Goal: Transaction & Acquisition: Book appointment/travel/reservation

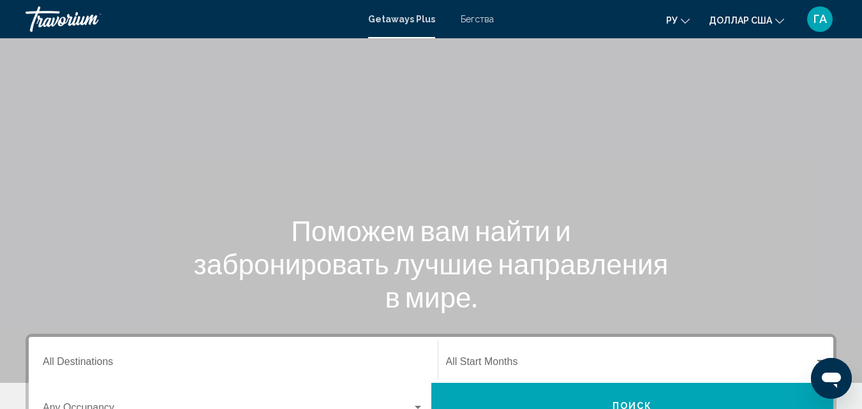
scroll to position [128, 0]
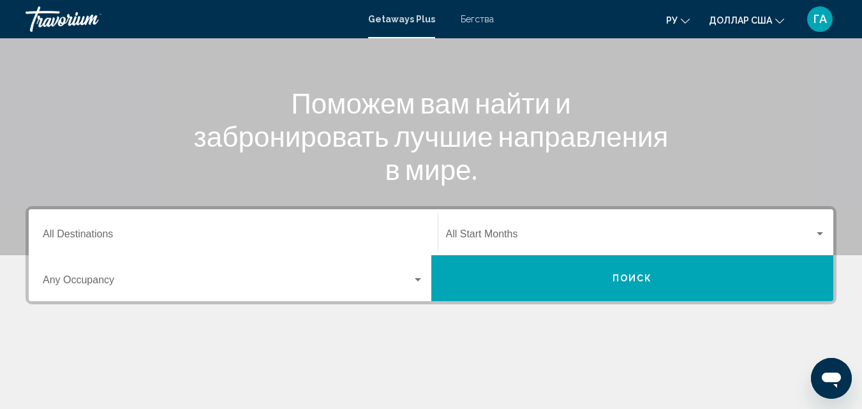
click at [163, 163] on div "Основное содержание" at bounding box center [431, 63] width 862 height 383
click at [75, 238] on input "Destination All Destinations" at bounding box center [233, 236] width 381 height 11
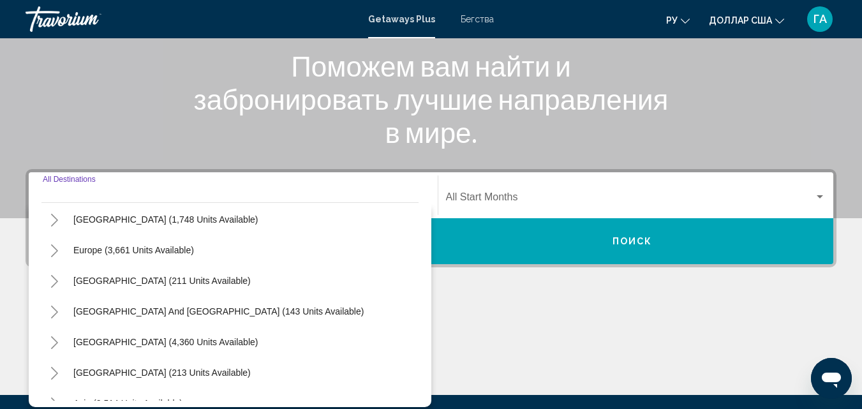
scroll to position [192, 0]
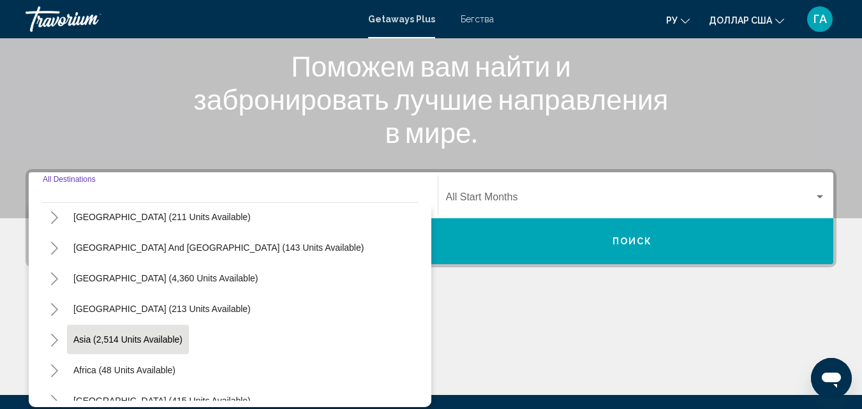
click at [162, 342] on span "Asia (2,514 units available)" at bounding box center [127, 339] width 109 height 10
type input "**********"
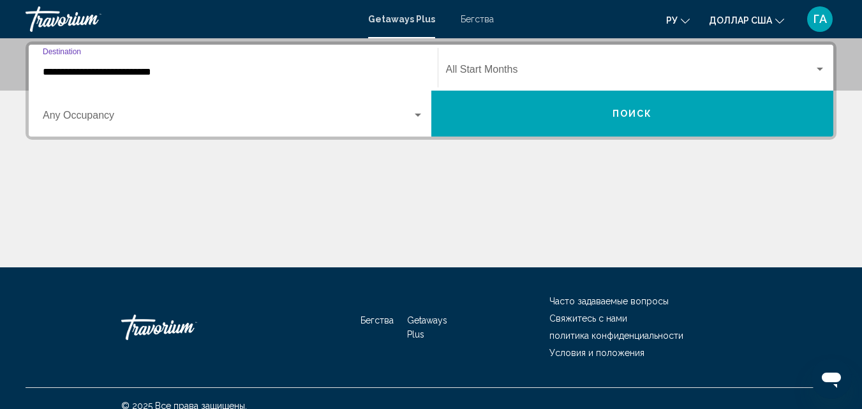
scroll to position [165, 0]
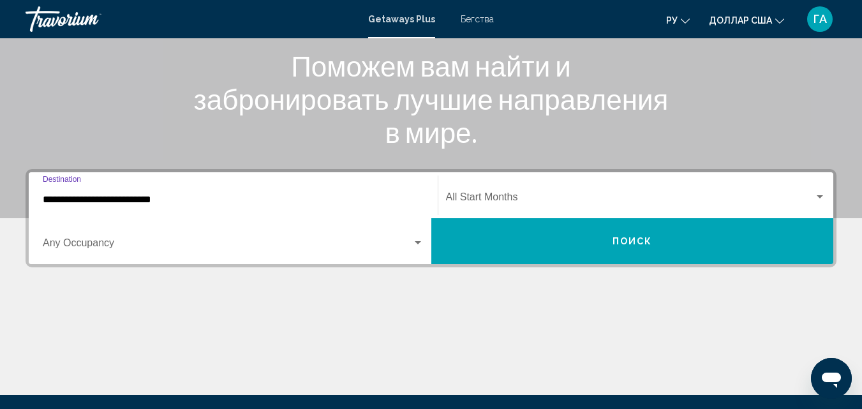
click at [141, 196] on input "**********" at bounding box center [233, 199] width 381 height 11
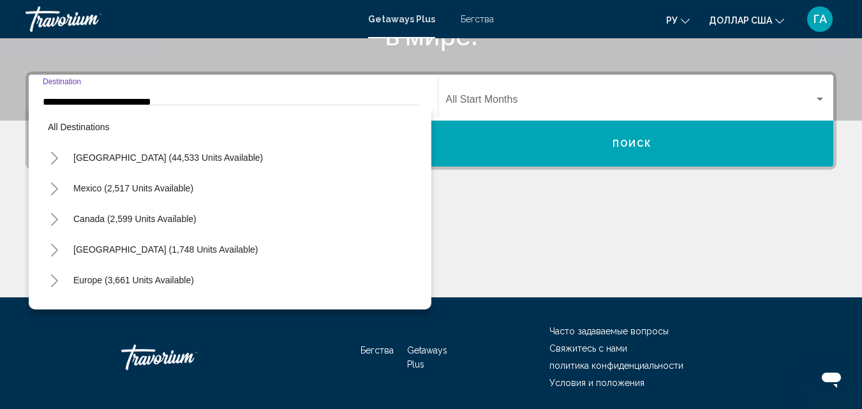
scroll to position [229, 0]
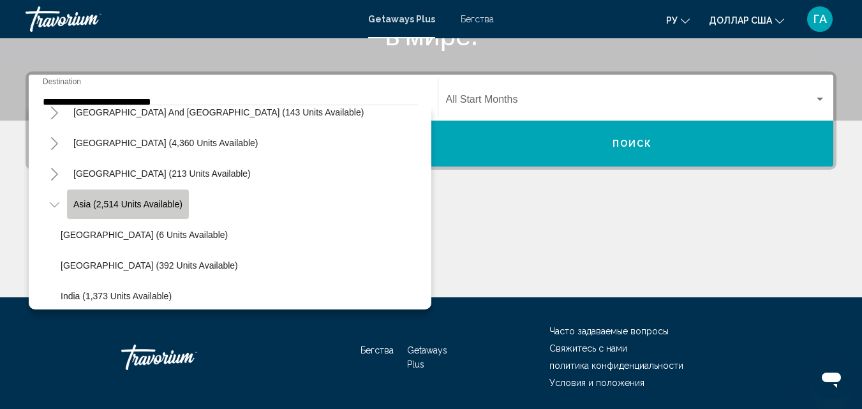
click at [153, 202] on span "Asia (2,514 units available)" at bounding box center [127, 204] width 109 height 10
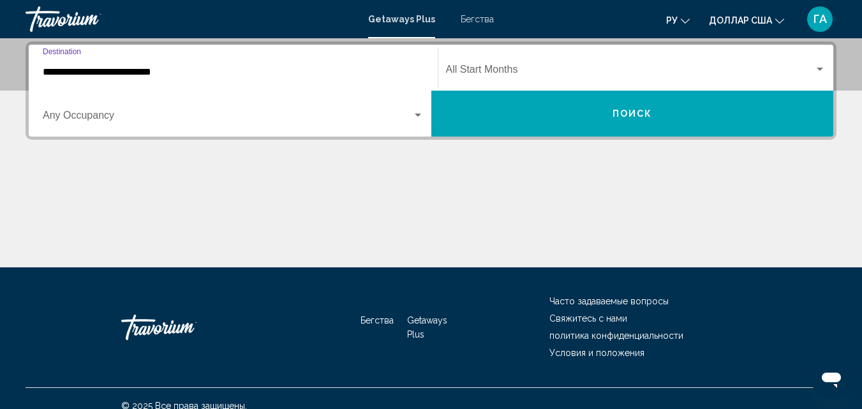
click at [529, 197] on div "Основное содержание" at bounding box center [431, 220] width 811 height 96
click at [574, 123] on button "Поиск" at bounding box center [633, 114] width 403 height 46
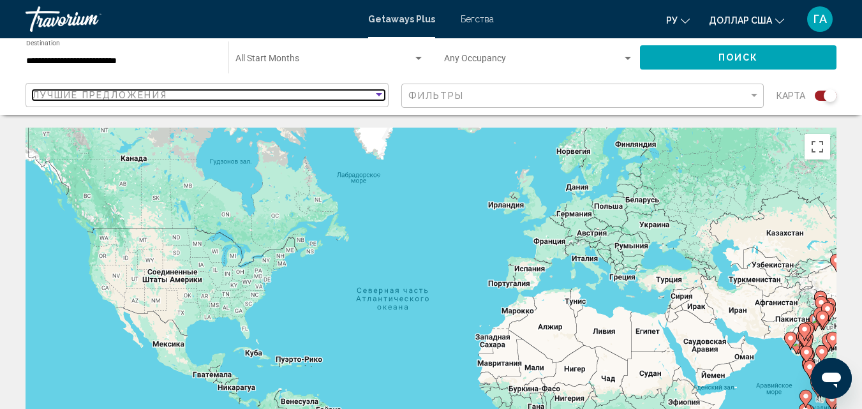
click at [378, 93] on div "Sort by" at bounding box center [378, 95] width 11 height 10
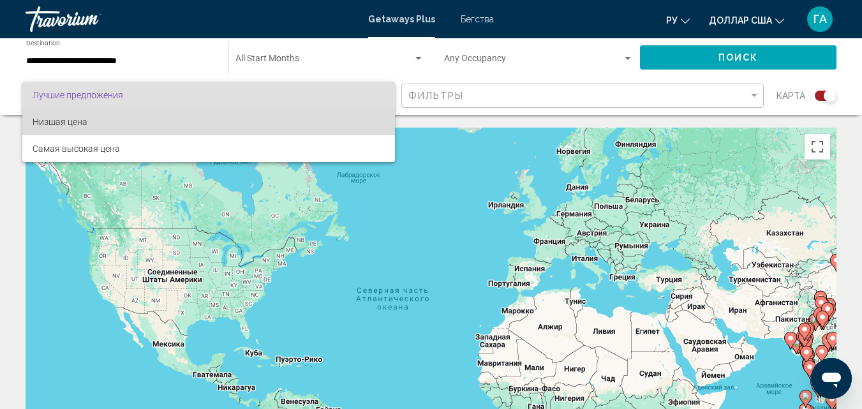
click at [73, 126] on font "Низшая цена" at bounding box center [60, 122] width 55 height 10
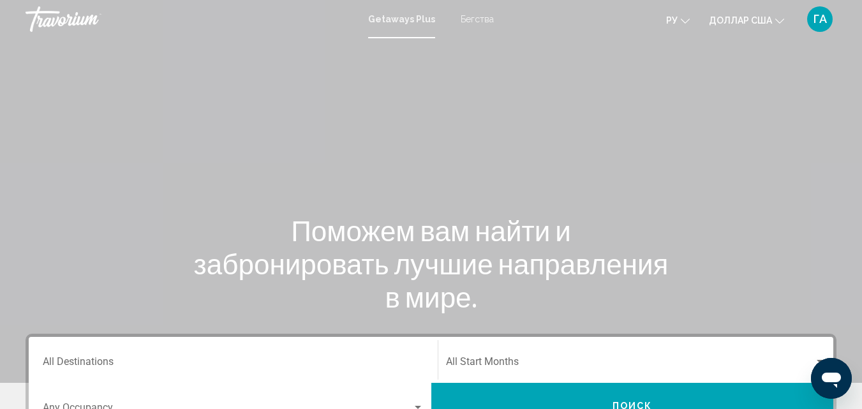
scroll to position [128, 0]
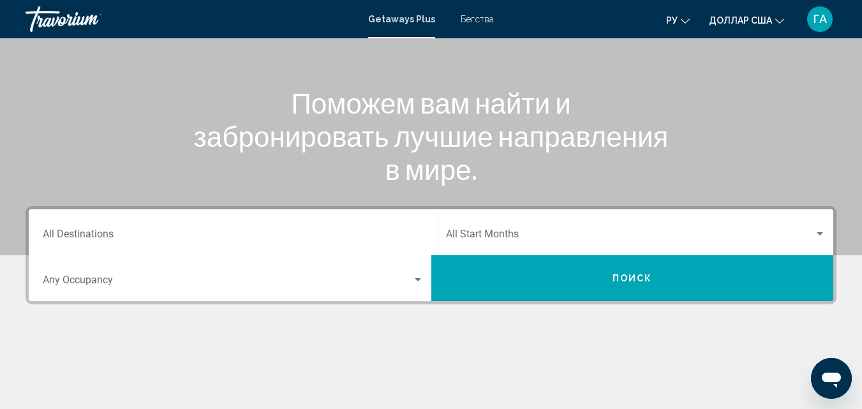
click at [686, 20] on icon "Изменить язык" at bounding box center [685, 21] width 9 height 9
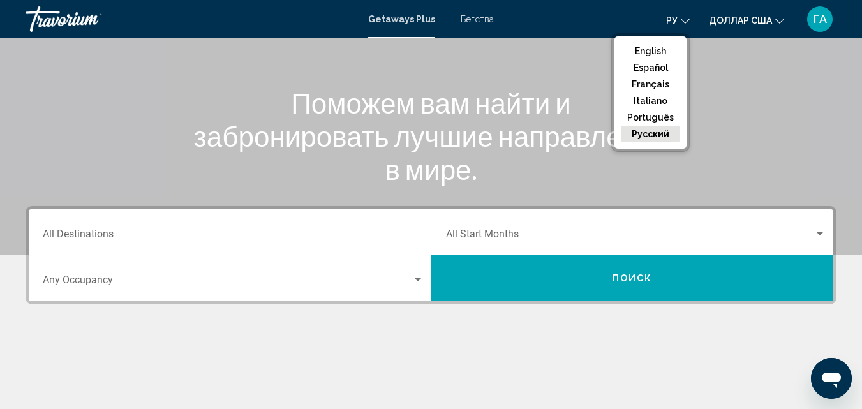
click at [653, 131] on button "русский" at bounding box center [650, 134] width 59 height 17
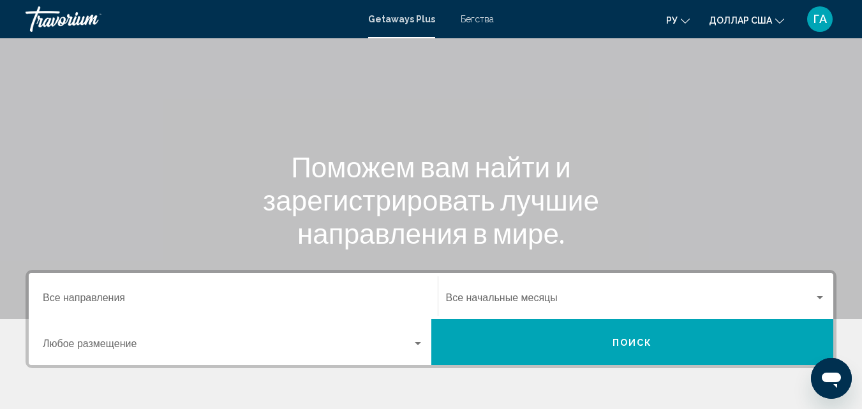
scroll to position [192, 0]
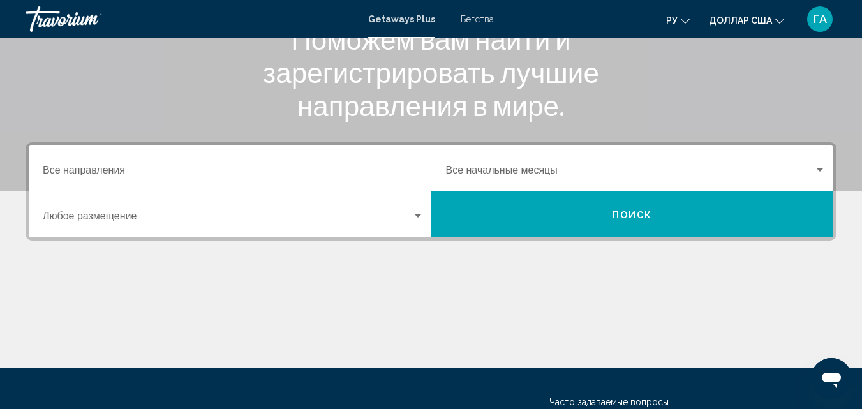
click at [93, 171] on input "Место назначения Все направления" at bounding box center [233, 172] width 381 height 11
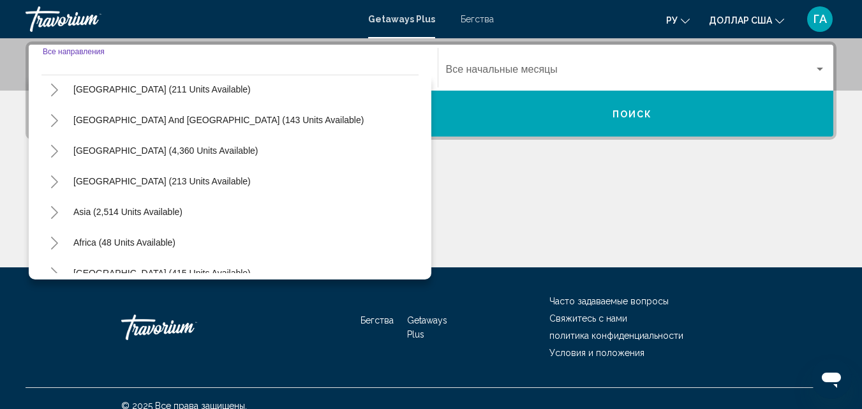
scroll to position [207, 0]
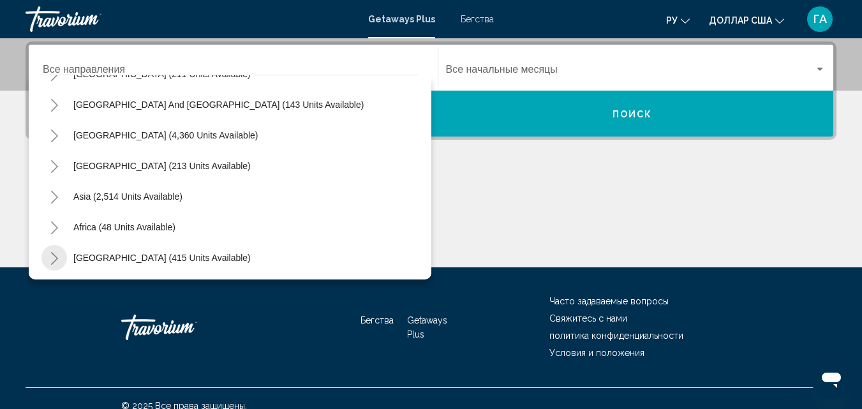
click at [52, 262] on icon "Toggle Middle East (415 units available)" at bounding box center [55, 258] width 10 height 13
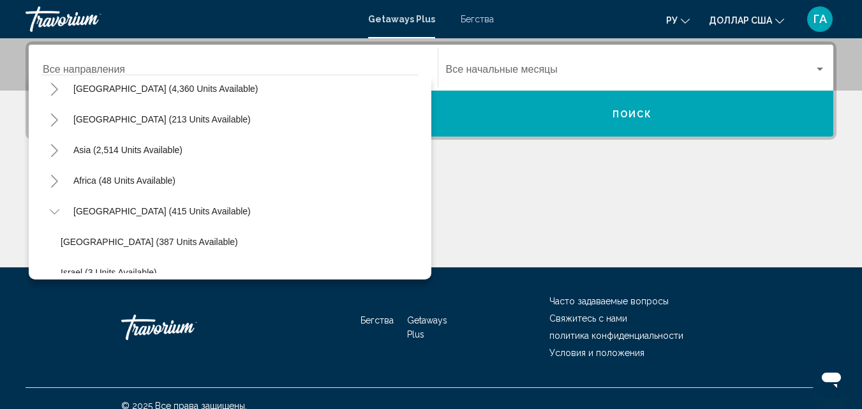
scroll to position [244, 0]
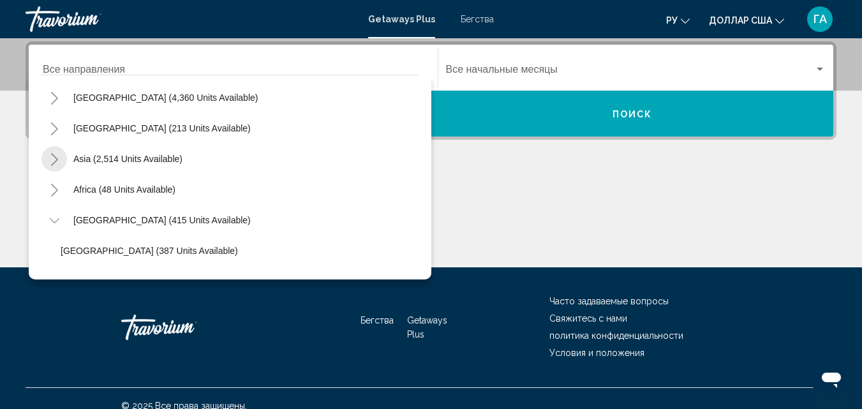
click at [59, 163] on icon "Toggle Asia (2,514 units available)" at bounding box center [55, 159] width 10 height 13
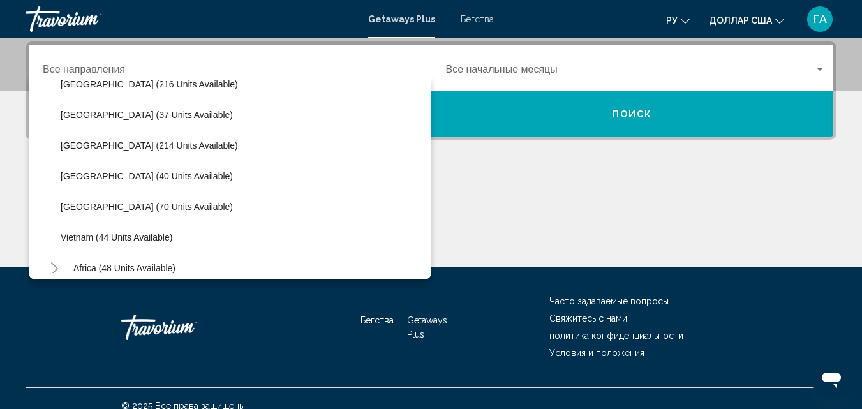
scroll to position [497, 0]
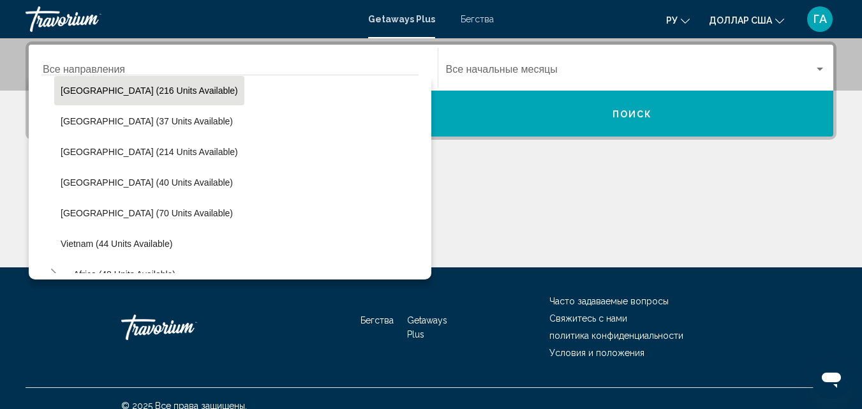
click at [99, 86] on span "[GEOGRAPHIC_DATA] (216 units available)" at bounding box center [149, 91] width 177 height 10
type input "**********"
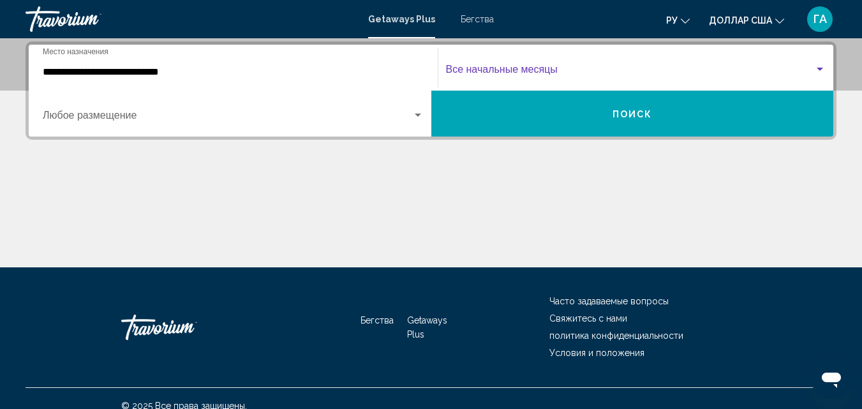
click at [675, 67] on span "Виджет поиска" at bounding box center [630, 71] width 369 height 11
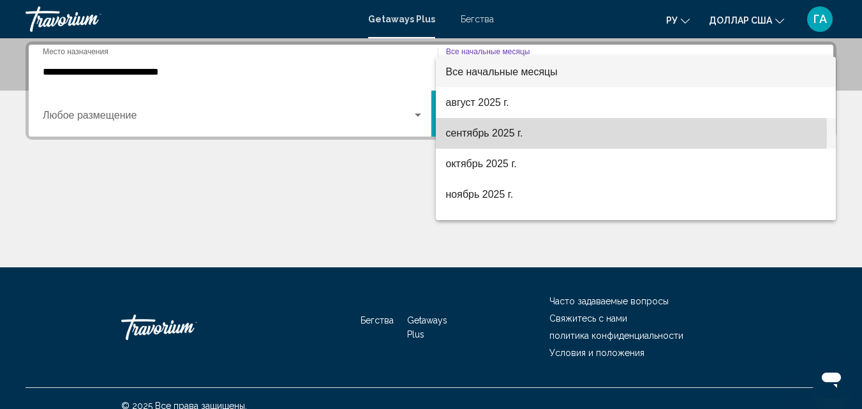
click at [510, 133] on font "сентябрь 2025 г." at bounding box center [484, 133] width 77 height 11
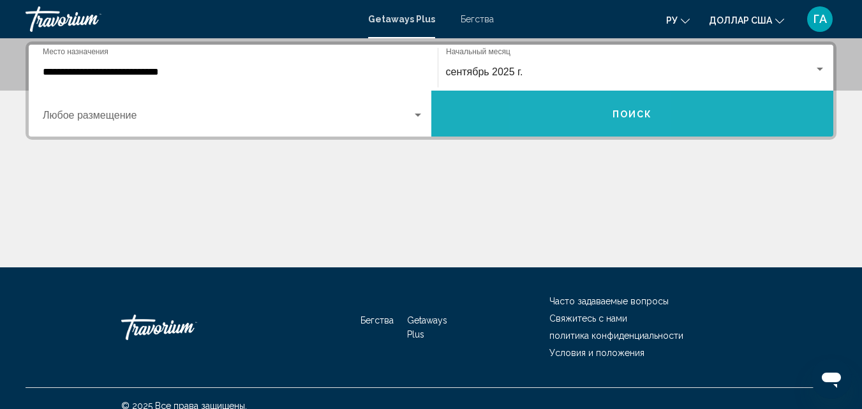
click at [590, 115] on button "Поиск" at bounding box center [633, 114] width 403 height 46
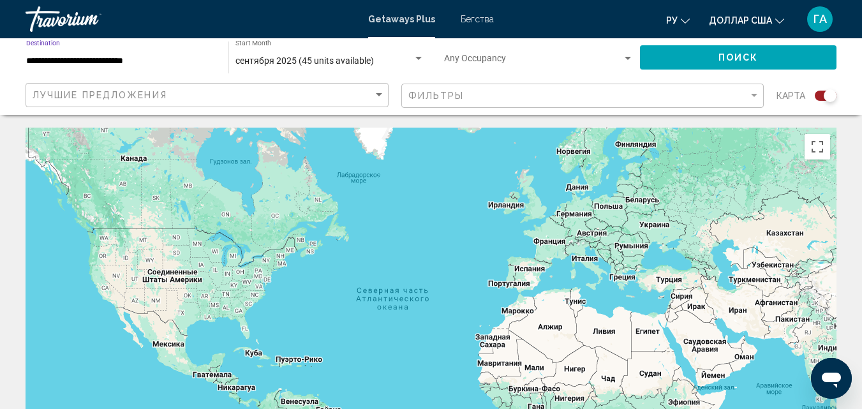
click at [121, 61] on input "**********" at bounding box center [121, 61] width 190 height 10
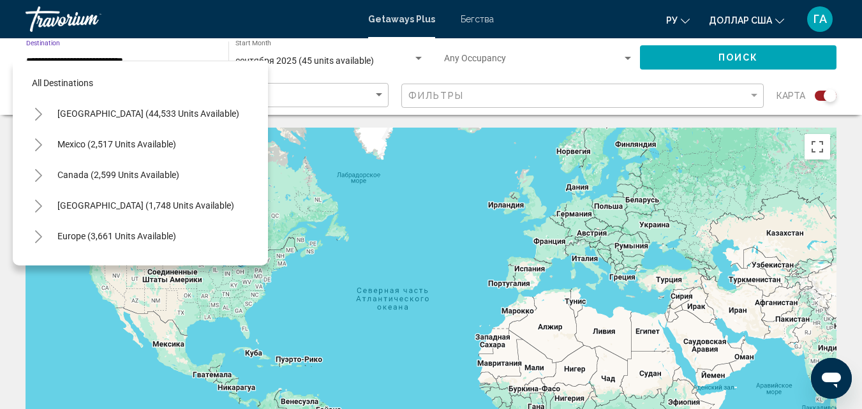
scroll to position [418, 0]
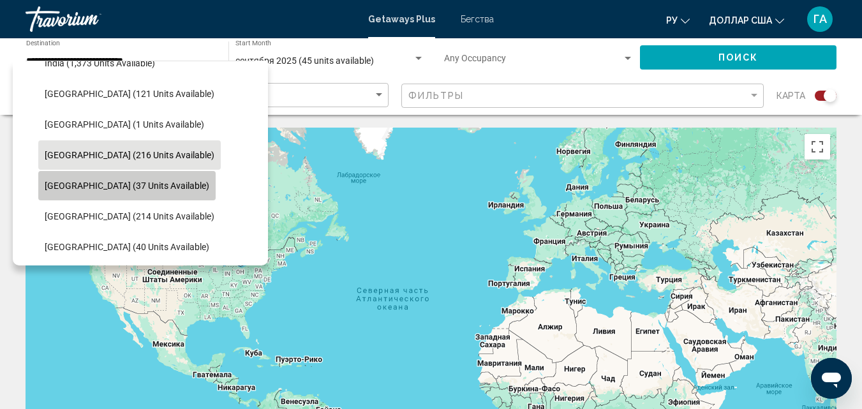
click at [134, 187] on span "[GEOGRAPHIC_DATA] (37 units available)" at bounding box center [127, 186] width 165 height 10
type input "**********"
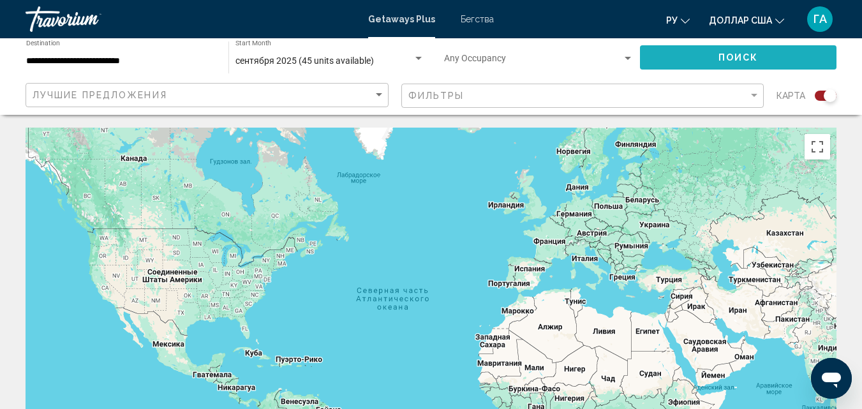
click at [691, 60] on button "Поиск" at bounding box center [738, 57] width 197 height 24
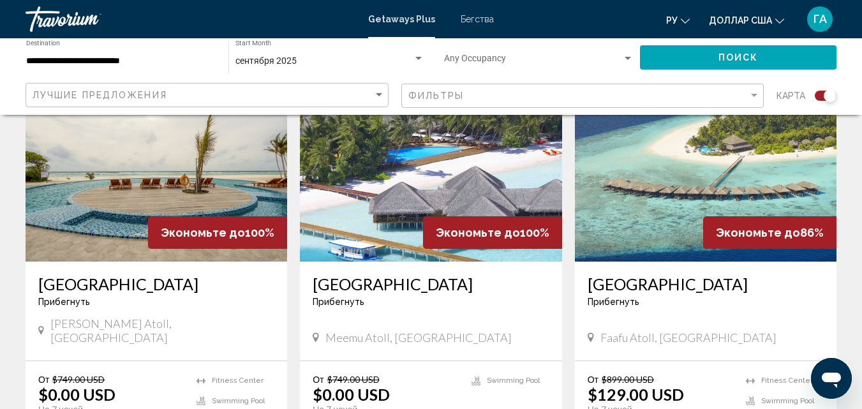
scroll to position [638, 0]
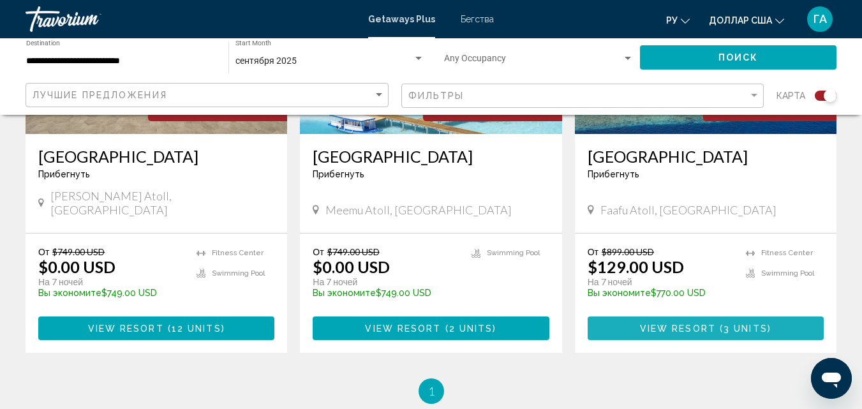
click at [732, 324] on span "3 units" at bounding box center [746, 329] width 44 height 10
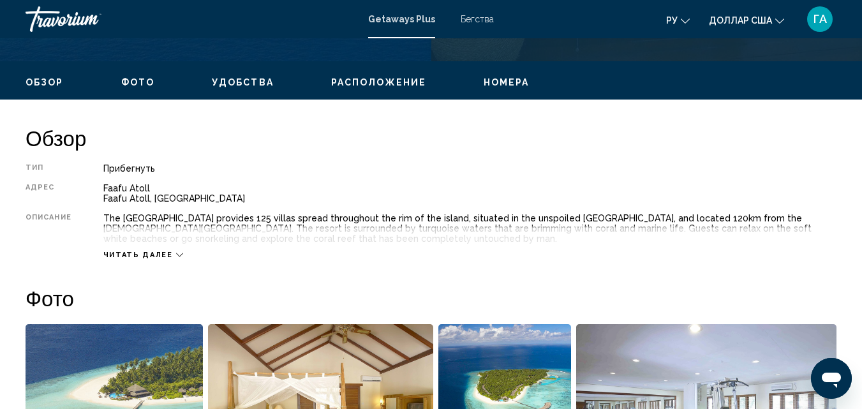
scroll to position [648, 0]
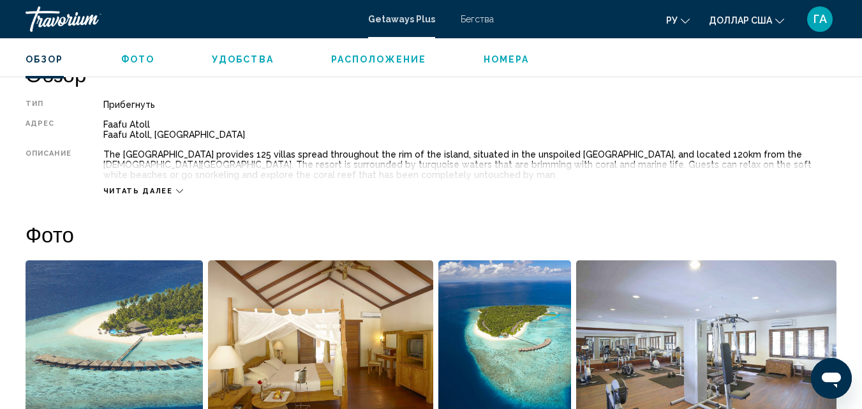
click at [176, 192] on icon "Основное содержание" at bounding box center [179, 191] width 7 height 7
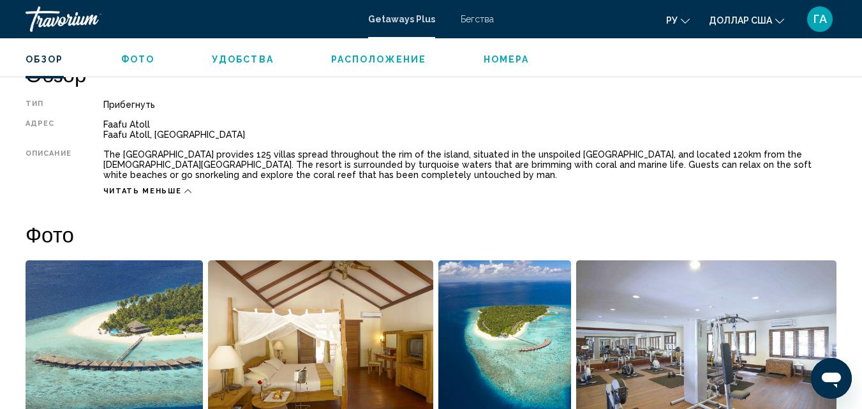
click at [217, 64] on span "Удобства" at bounding box center [243, 59] width 62 height 10
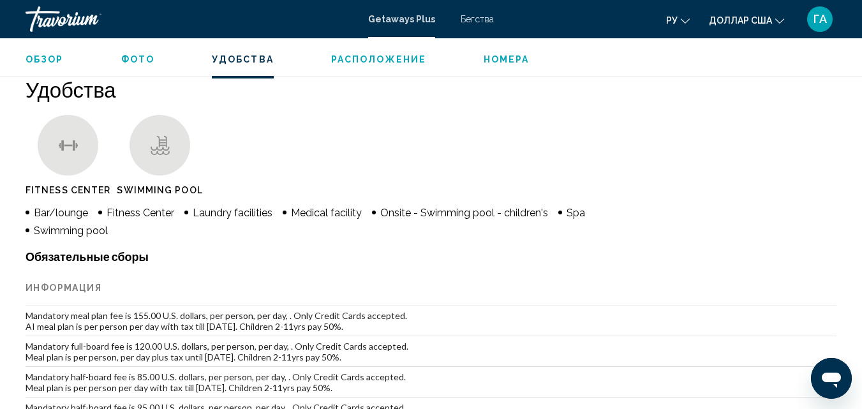
click at [653, 134] on ul "Fitness Center Swimming Pool" at bounding box center [431, 158] width 811 height 87
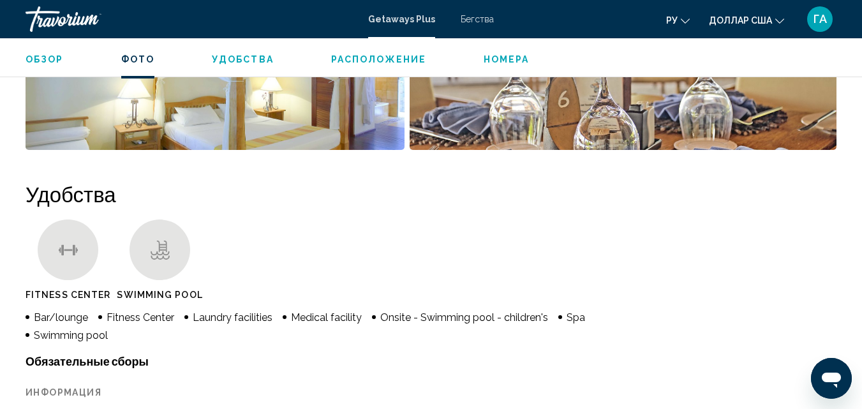
scroll to position [1018, 0]
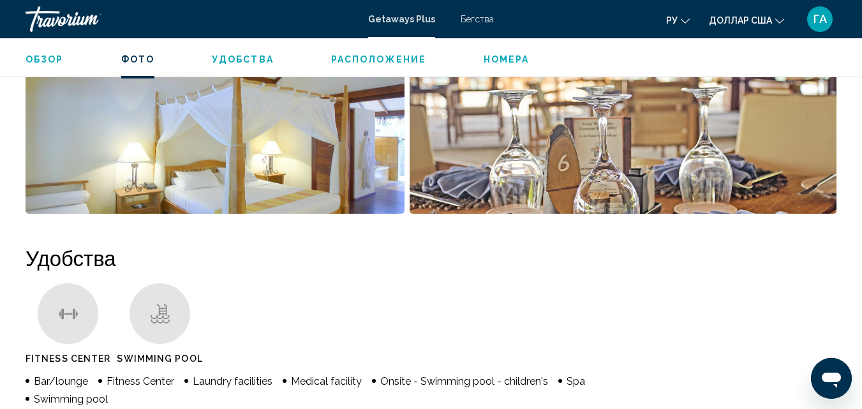
click at [484, 57] on span "Номера" at bounding box center [507, 59] width 46 height 10
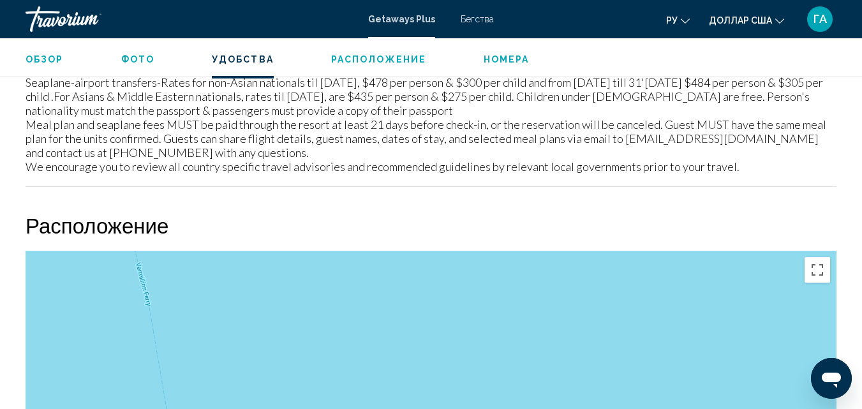
click at [516, 62] on span "Номера" at bounding box center [507, 59] width 46 height 10
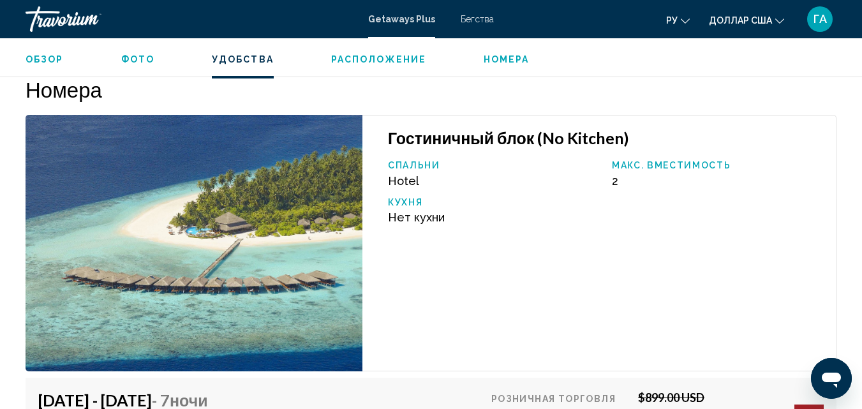
click at [503, 60] on span "Номера" at bounding box center [507, 59] width 46 height 10
click at [138, 63] on span "Фото" at bounding box center [137, 59] width 33 height 10
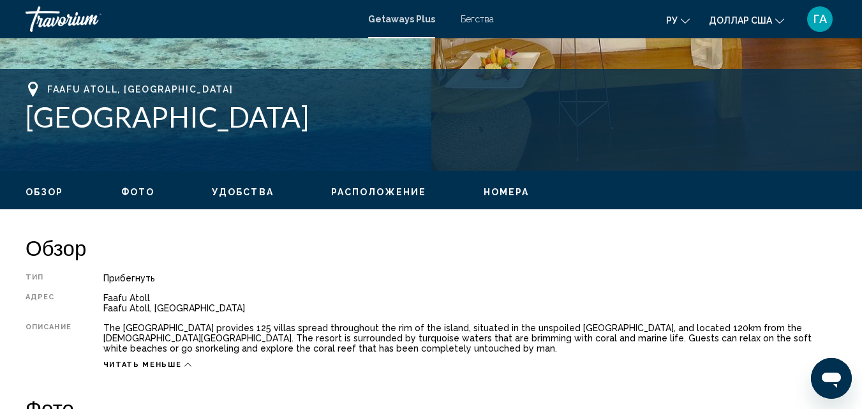
scroll to position [537, 0]
click at [54, 192] on span "Обзор" at bounding box center [45, 192] width 38 height 10
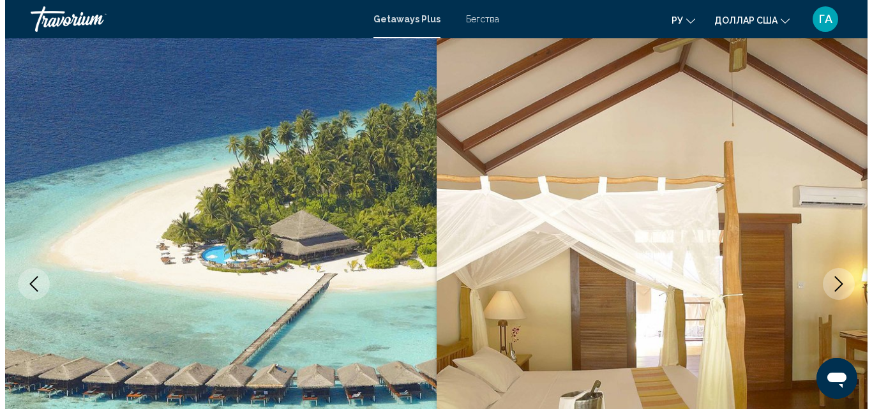
scroll to position [0, 0]
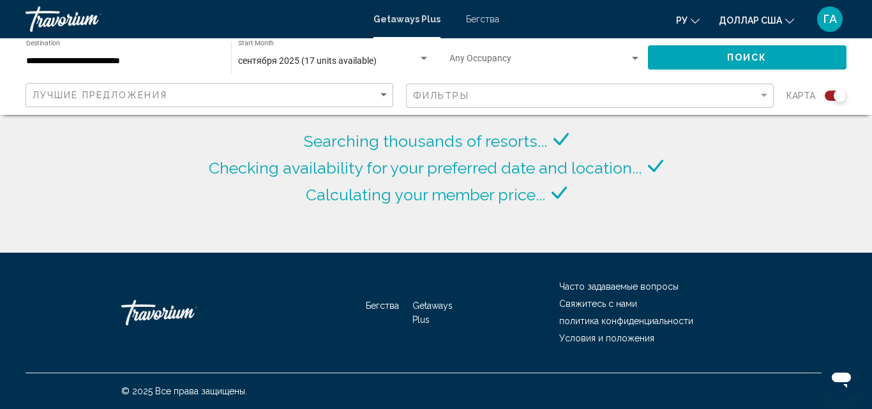
click at [190, 69] on div "**********" at bounding box center [122, 57] width 192 height 35
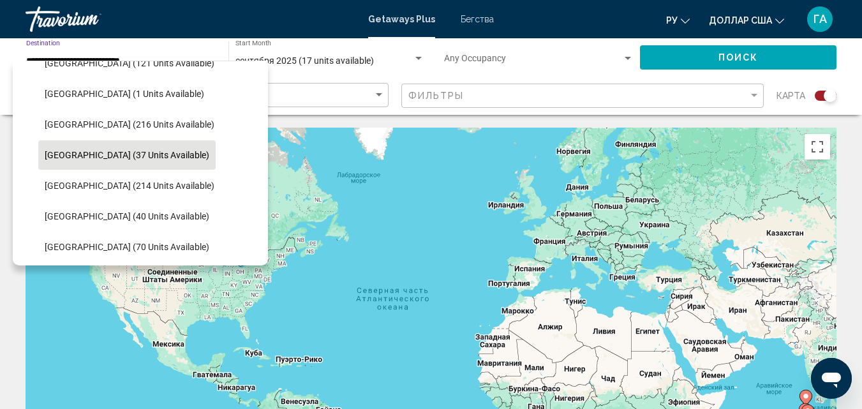
scroll to position [513, 0]
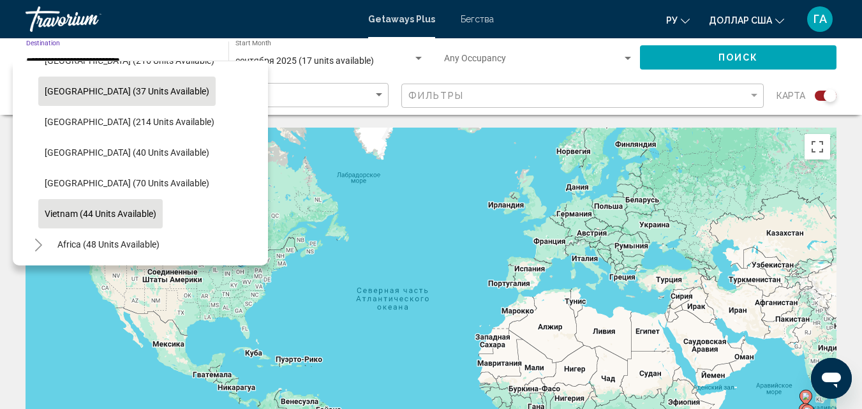
click at [110, 211] on span "Vietnam (44 units available)" at bounding box center [101, 214] width 112 height 10
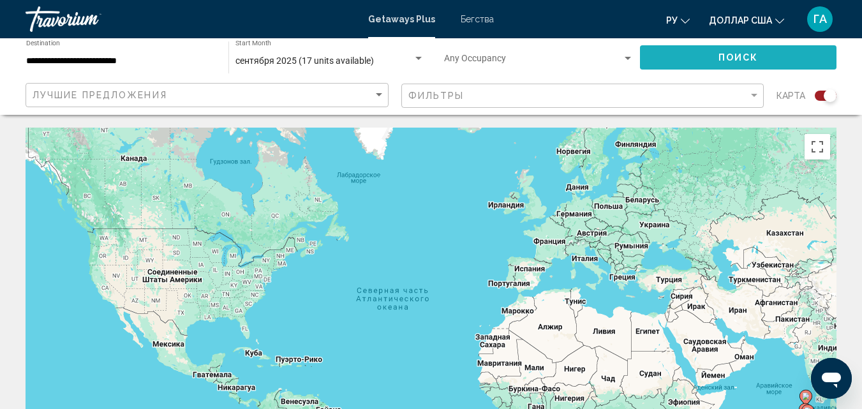
click at [747, 55] on span "Поиск" at bounding box center [739, 58] width 40 height 10
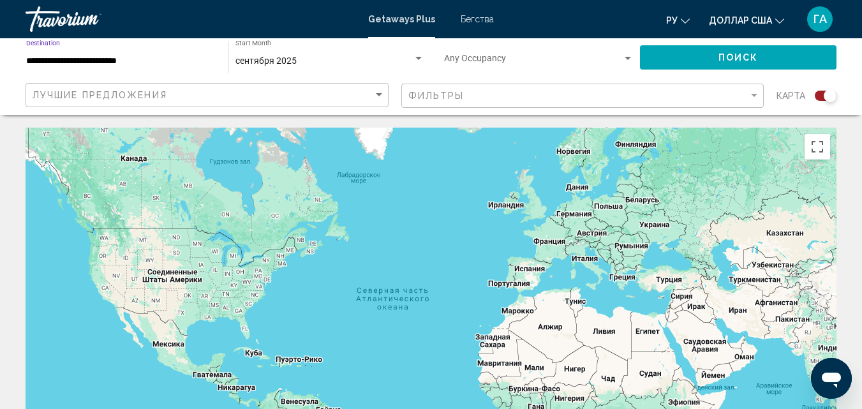
click at [92, 61] on input "**********" at bounding box center [121, 61] width 190 height 10
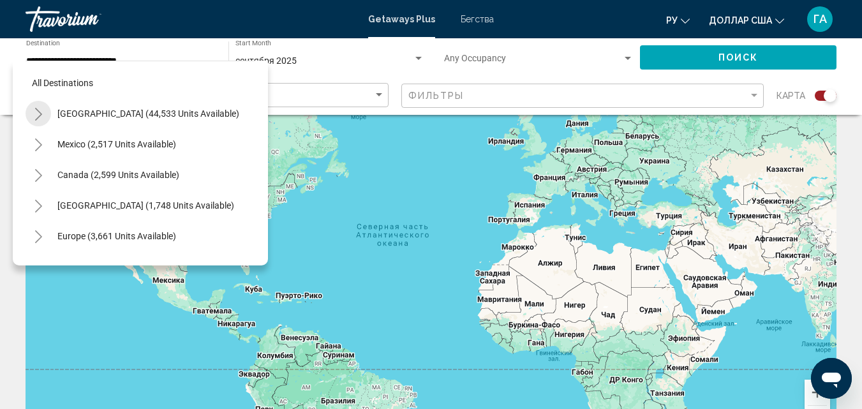
click at [40, 112] on icon "Toggle United States (44,533 units available)" at bounding box center [38, 114] width 7 height 13
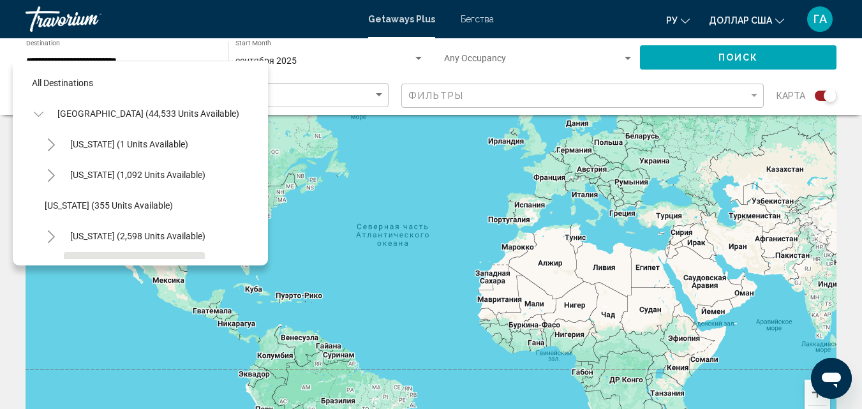
scroll to position [64, 0]
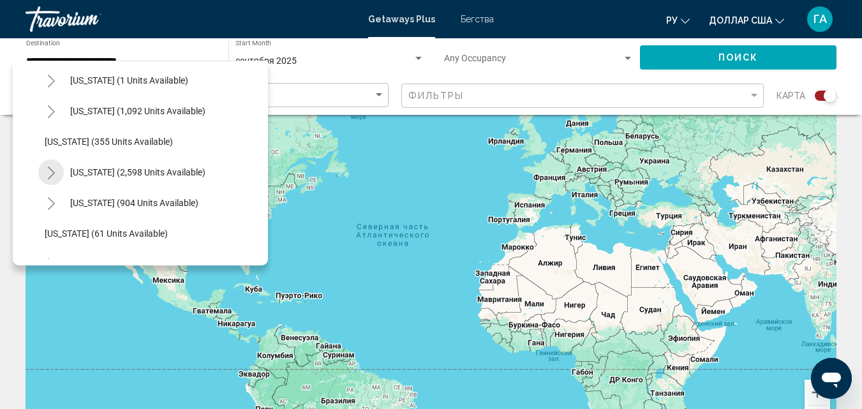
click at [54, 175] on icon "Toggle California (2,598 units available)" at bounding box center [52, 173] width 10 height 13
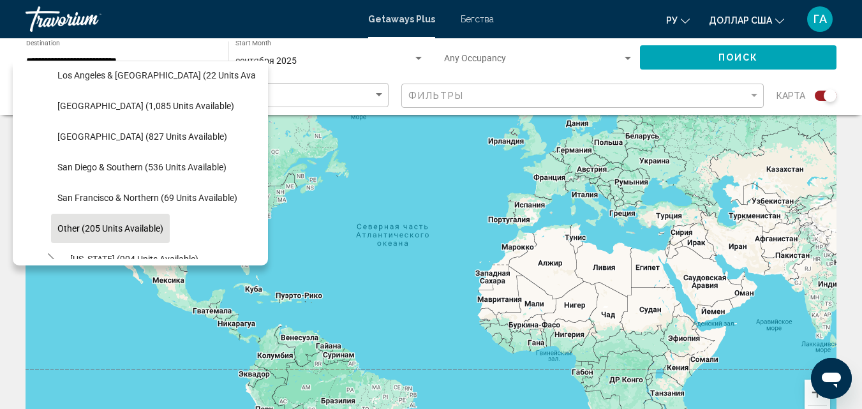
scroll to position [255, 0]
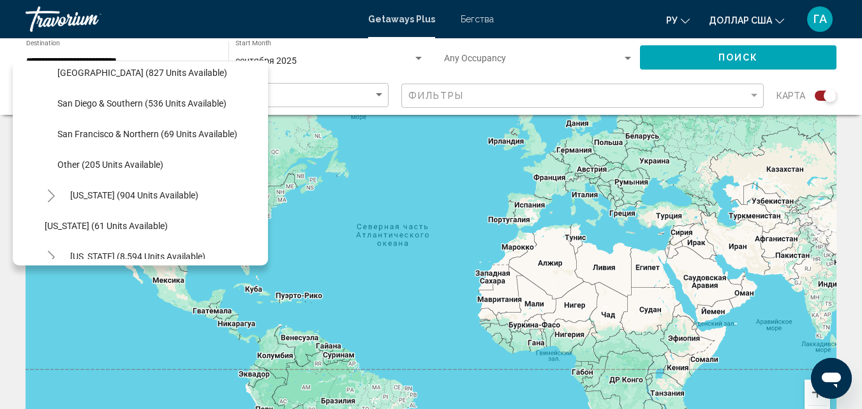
click at [52, 199] on icon "Toggle Colorado (904 units available)" at bounding box center [51, 196] width 7 height 13
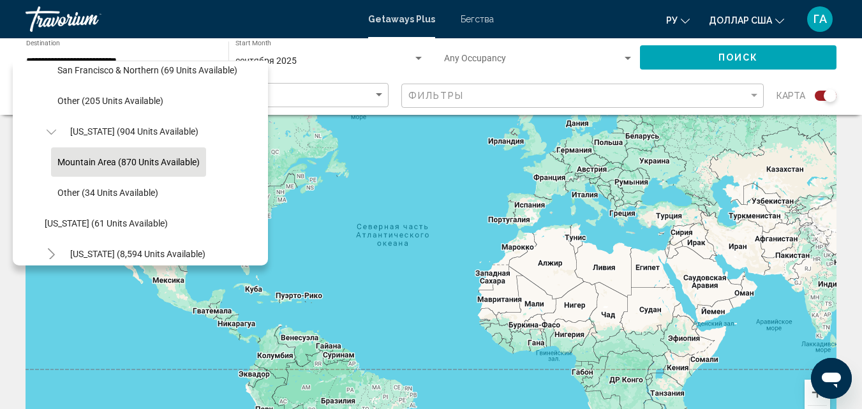
scroll to position [383, 0]
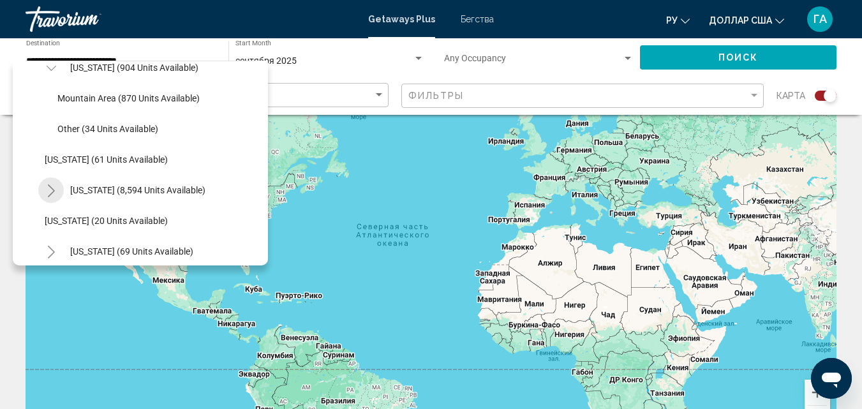
click at [52, 195] on icon "Toggle Florida (8,594 units available)" at bounding box center [52, 190] width 10 height 13
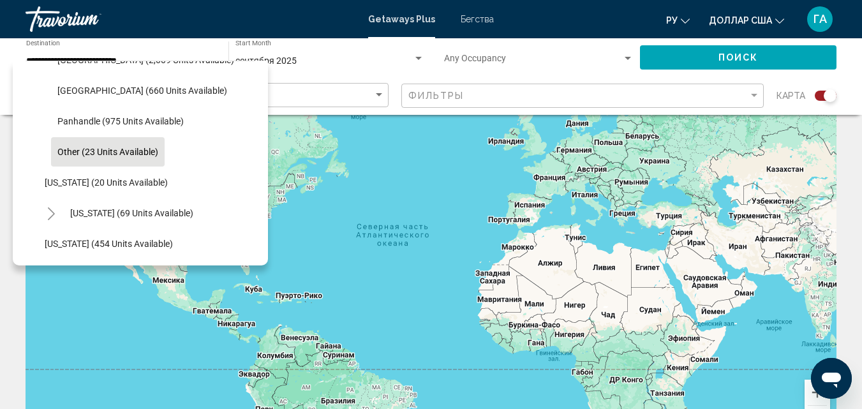
scroll to position [638, 0]
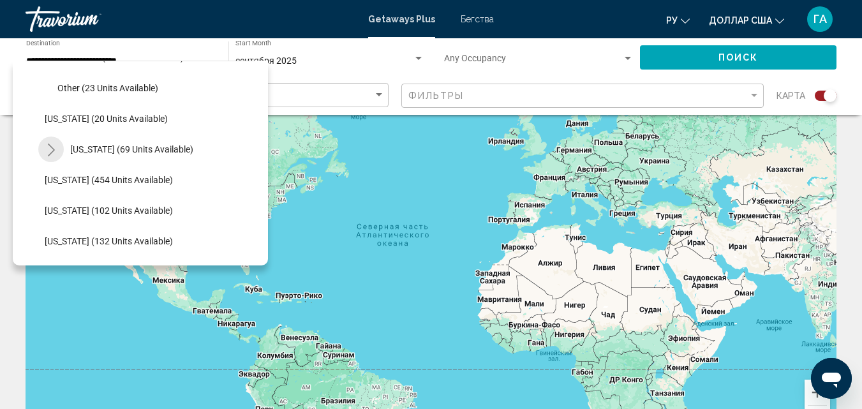
click at [51, 150] on icon "Toggle Hawaii (69 units available)" at bounding box center [52, 150] width 10 height 13
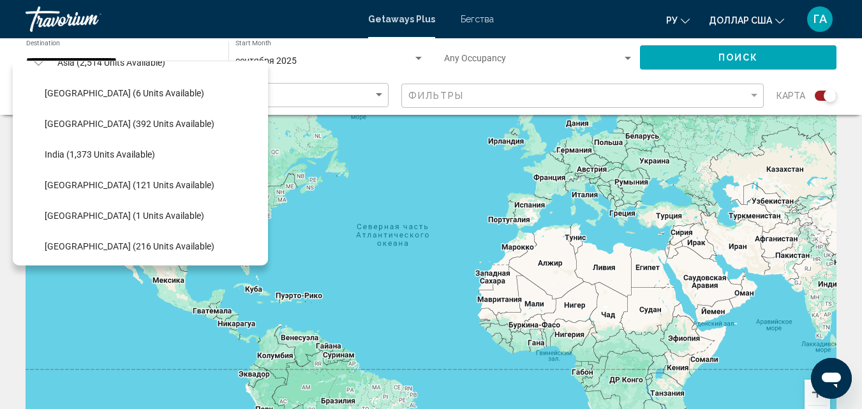
scroll to position [2269, 0]
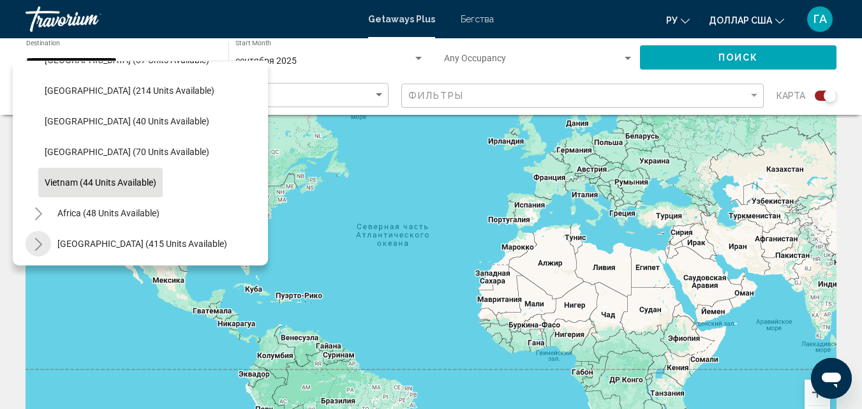
click at [35, 238] on icon "Toggle Middle East (415 units available)" at bounding box center [39, 244] width 10 height 13
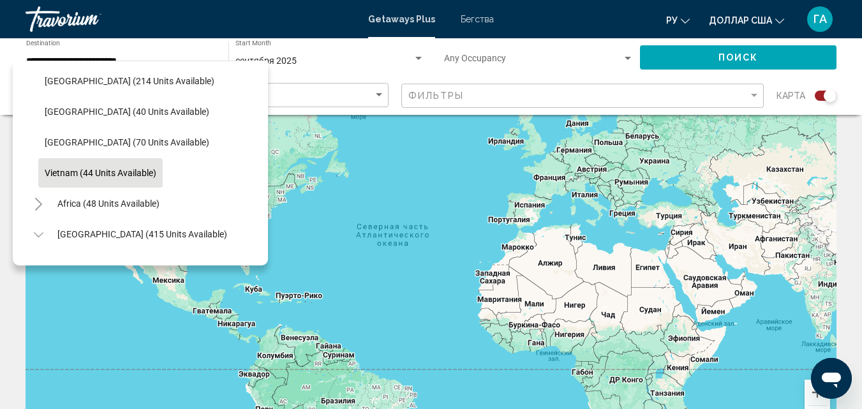
scroll to position [2361, 0]
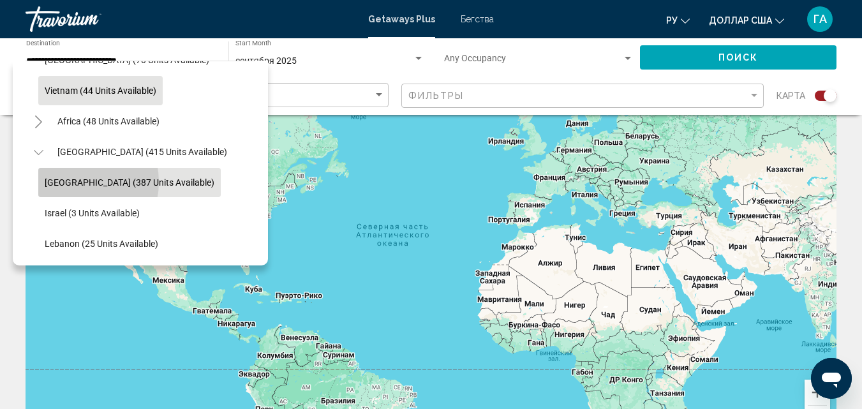
click at [70, 177] on span "[GEOGRAPHIC_DATA] (387 units available)" at bounding box center [130, 182] width 170 height 10
type input "**********"
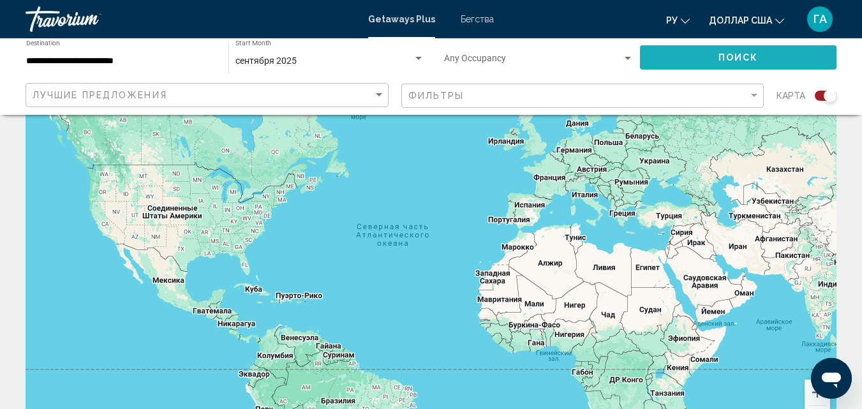
click at [710, 61] on button "Поиск" at bounding box center [738, 57] width 197 height 24
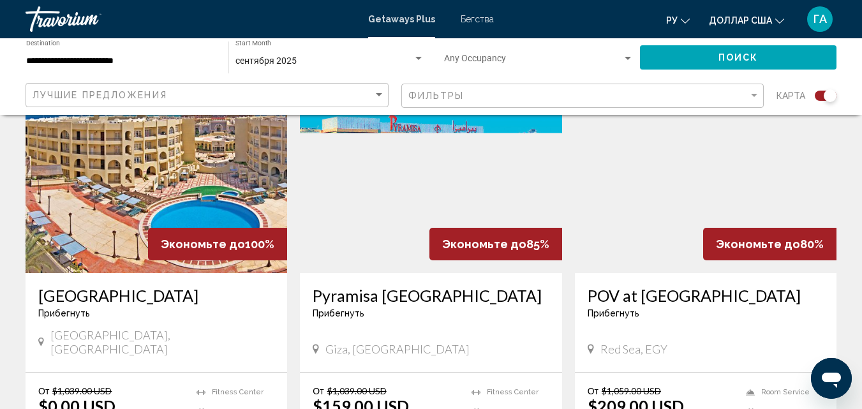
scroll to position [1915, 0]
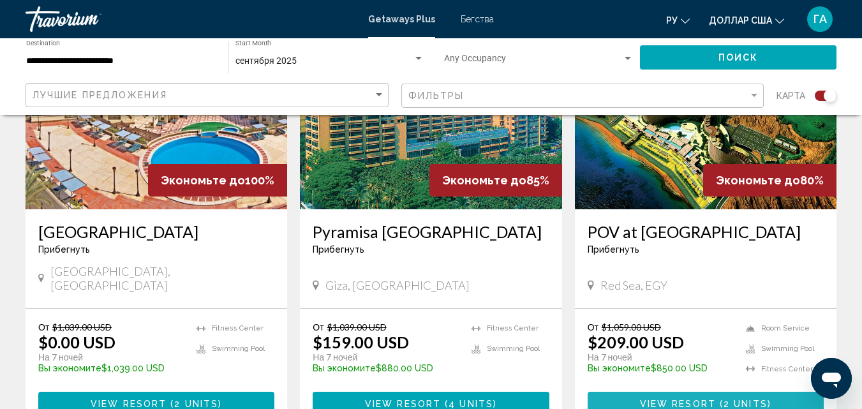
click at [698, 392] on button "View Resort ( 2 units )" at bounding box center [706, 404] width 236 height 24
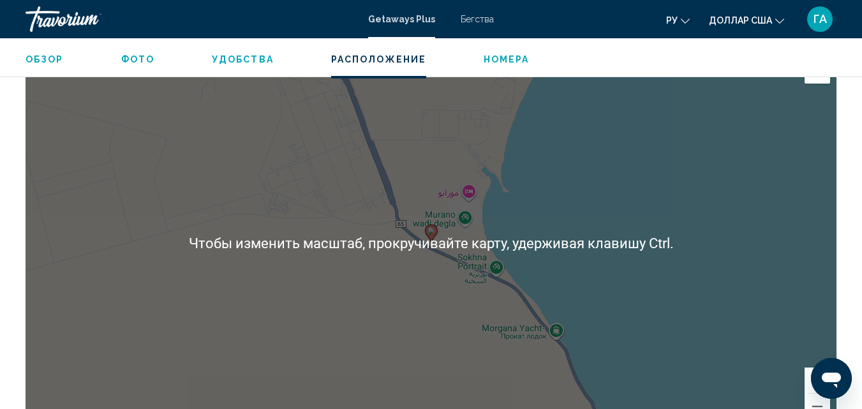
scroll to position [1925, 0]
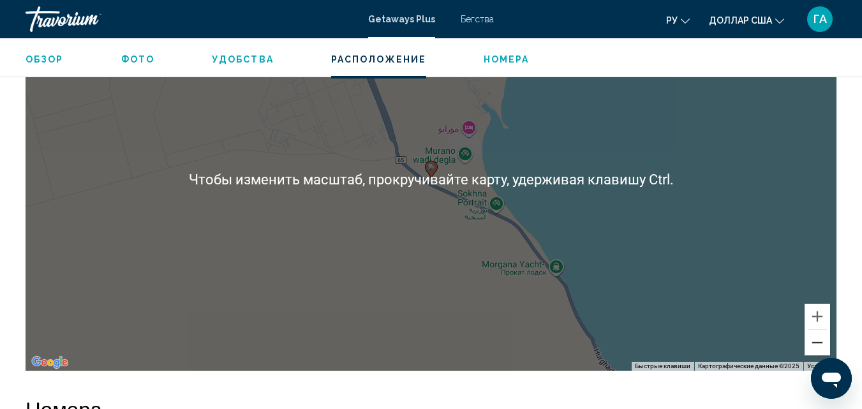
click at [819, 331] on button "Уменьшить" at bounding box center [818, 343] width 26 height 26
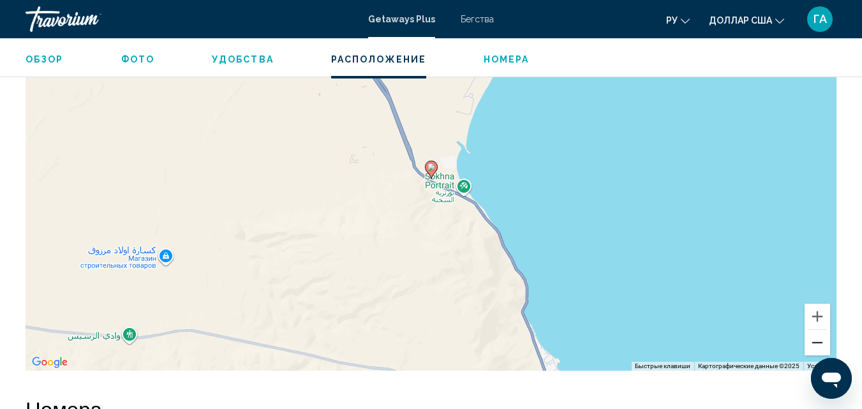
click at [818, 331] on button "Уменьшить" at bounding box center [818, 343] width 26 height 26
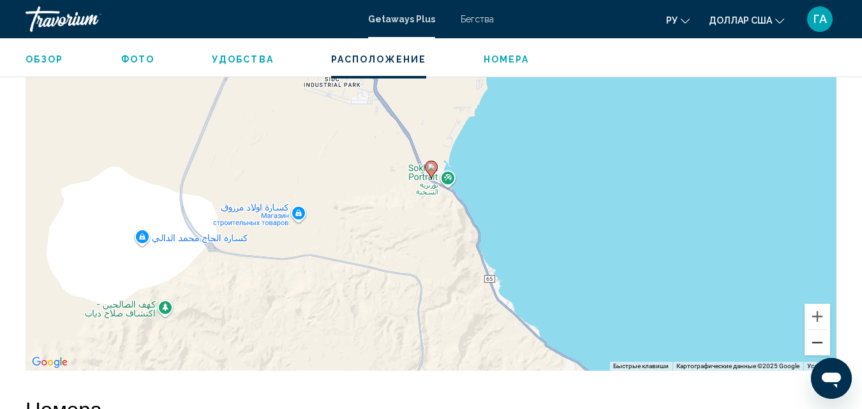
click at [817, 331] on button "Уменьшить" at bounding box center [818, 343] width 26 height 26
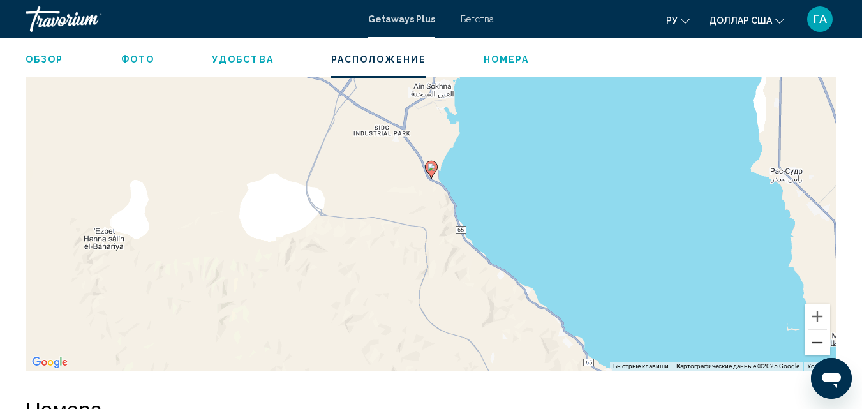
click at [817, 331] on button "Уменьшить" at bounding box center [818, 343] width 26 height 26
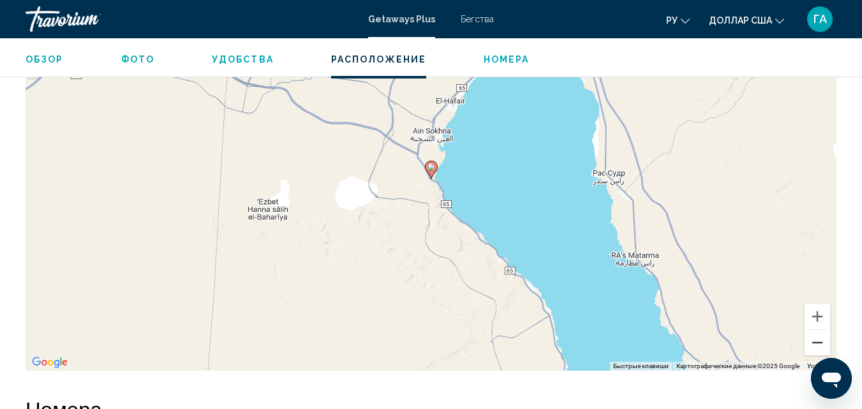
click at [816, 331] on button "Уменьшить" at bounding box center [818, 343] width 26 height 26
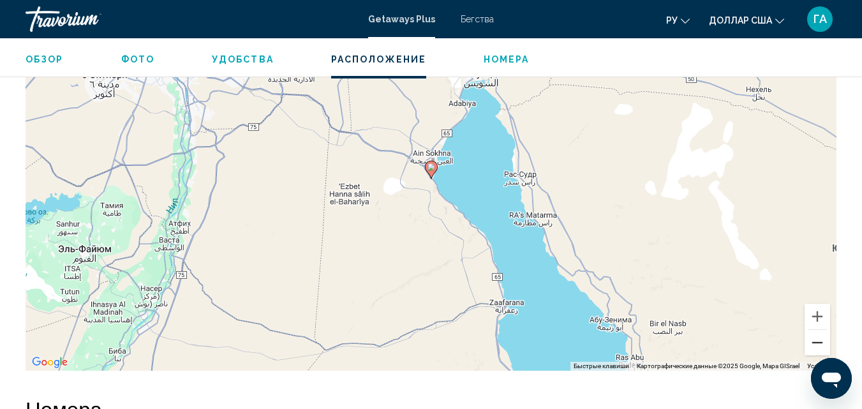
click at [815, 331] on button "Уменьшить" at bounding box center [818, 343] width 26 height 26
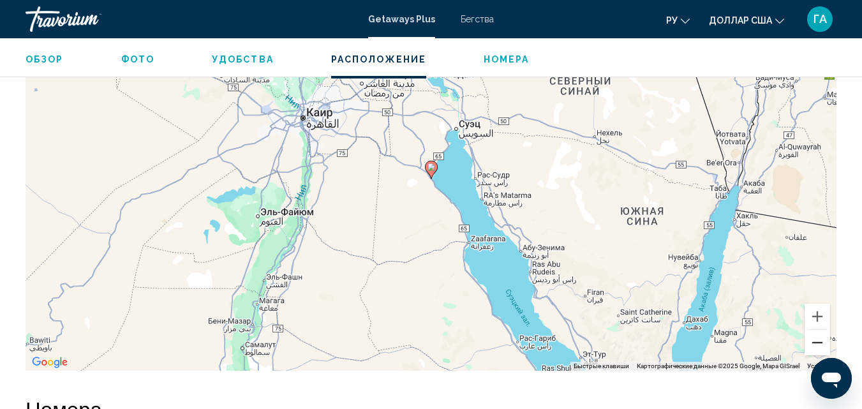
click at [815, 331] on button "Уменьшить" at bounding box center [818, 343] width 26 height 26
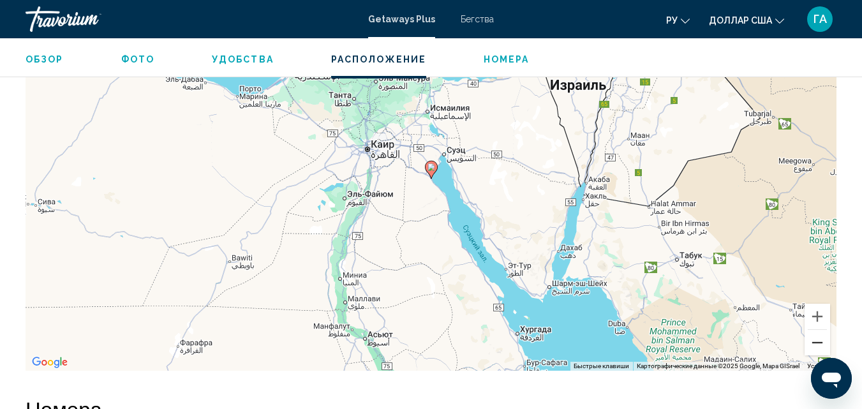
click at [815, 331] on button "Уменьшить" at bounding box center [818, 343] width 26 height 26
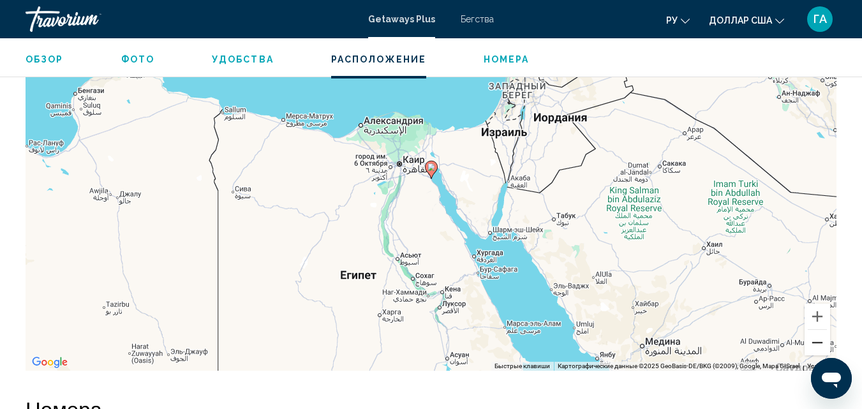
click at [813, 330] on button "Уменьшить" at bounding box center [818, 343] width 26 height 26
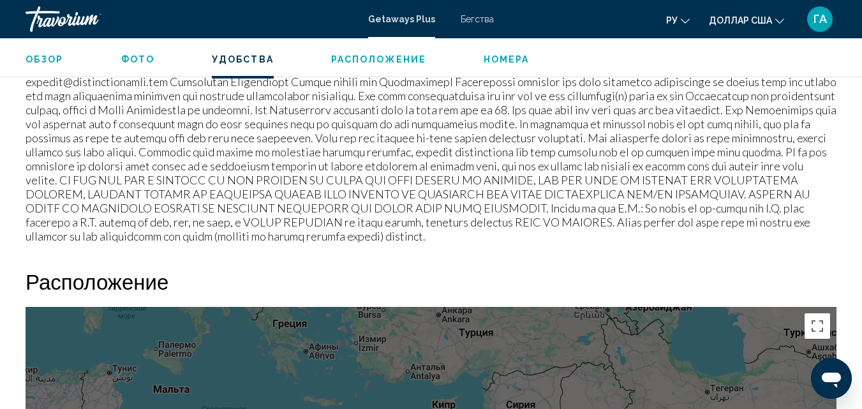
scroll to position [1542, 0]
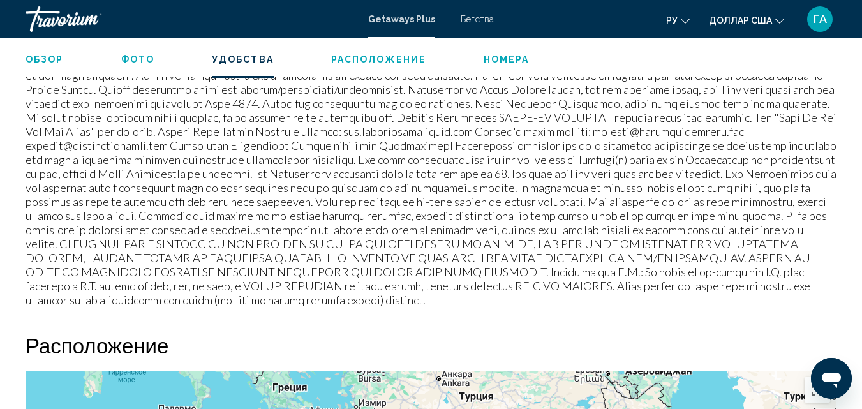
click at [357, 55] on span "Расположение" at bounding box center [378, 59] width 95 height 10
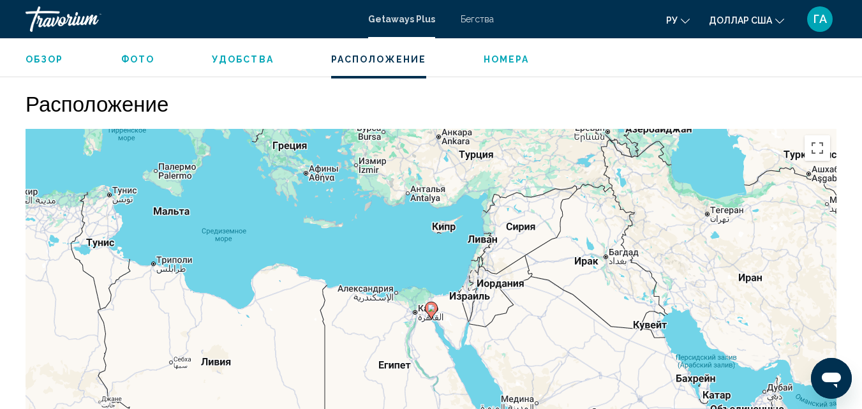
click at [502, 61] on span "Номера" at bounding box center [507, 59] width 46 height 10
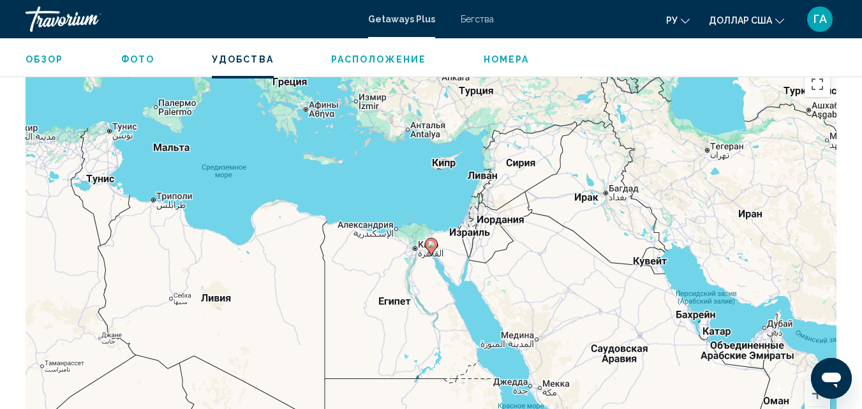
scroll to position [1529, 0]
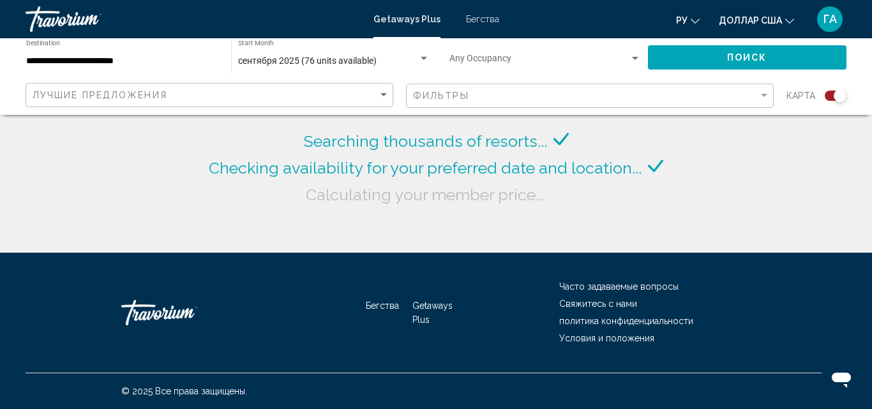
click at [129, 57] on input "**********" at bounding box center [122, 61] width 192 height 10
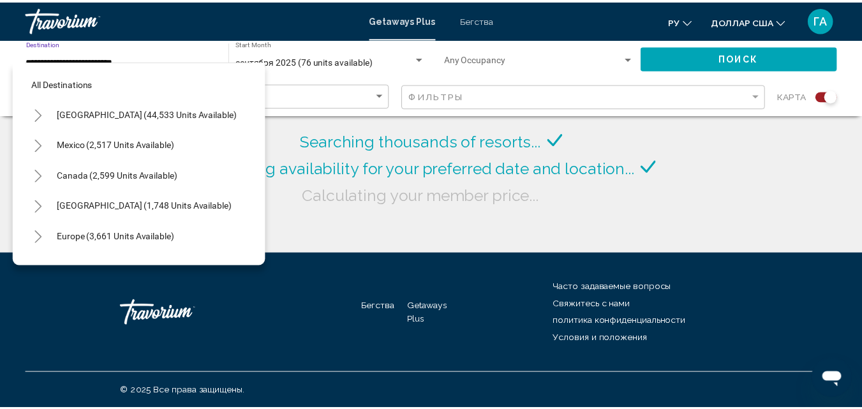
scroll to position [308, 0]
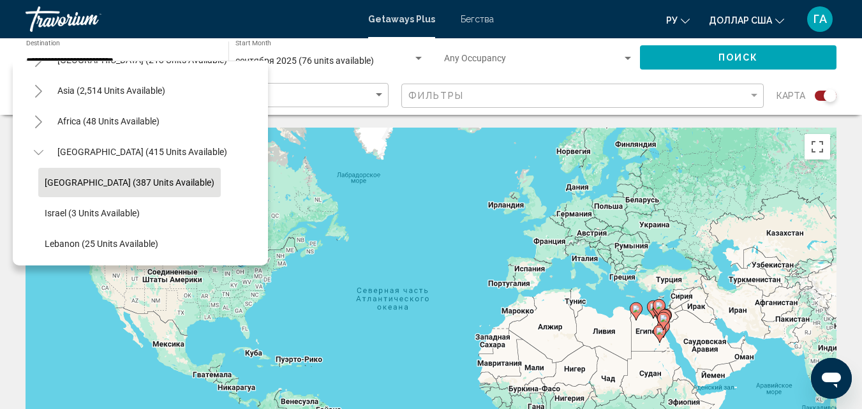
click at [43, 80] on button "Toggle Asia (2,514 units available)" at bounding box center [39, 91] width 26 height 26
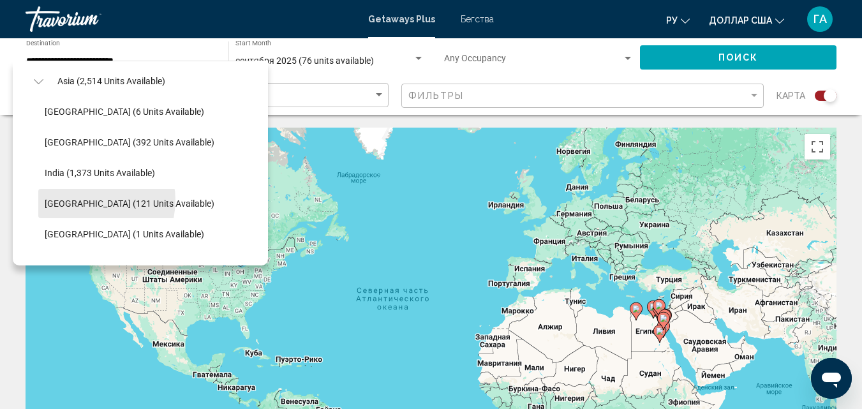
click at [90, 200] on span "[GEOGRAPHIC_DATA] (121 units available)" at bounding box center [130, 204] width 170 height 10
type input "**********"
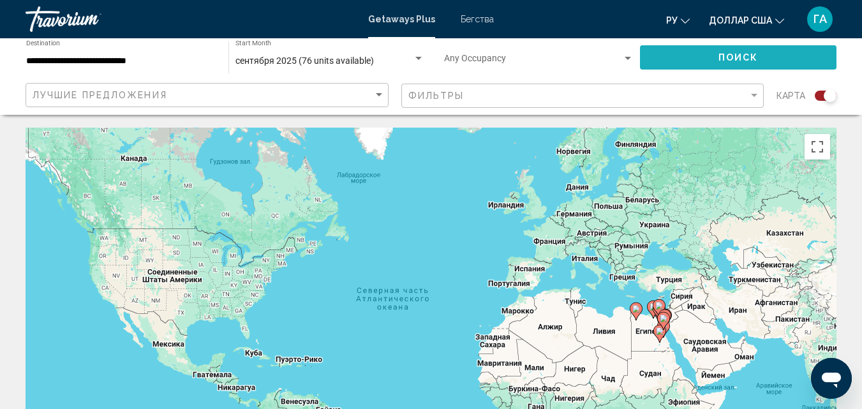
click at [721, 57] on span "Поиск" at bounding box center [739, 58] width 40 height 10
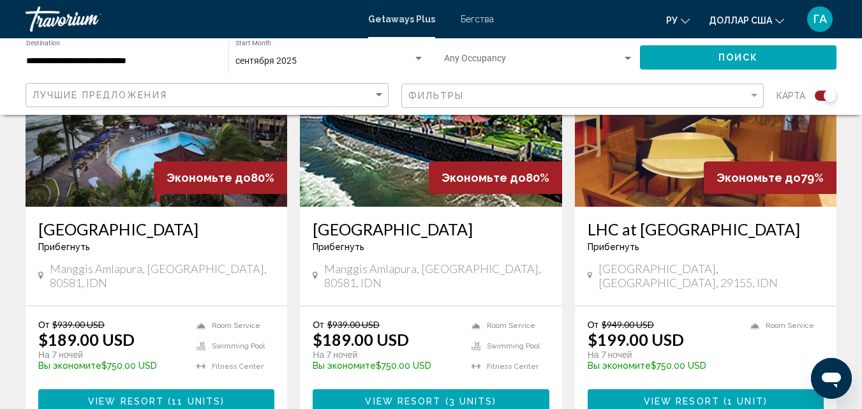
scroll to position [629, 0]
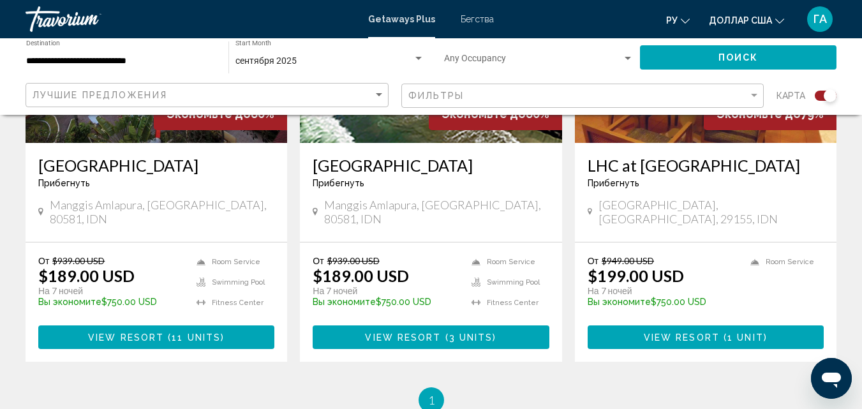
click at [119, 338] on span "View Resort" at bounding box center [126, 338] width 76 height 10
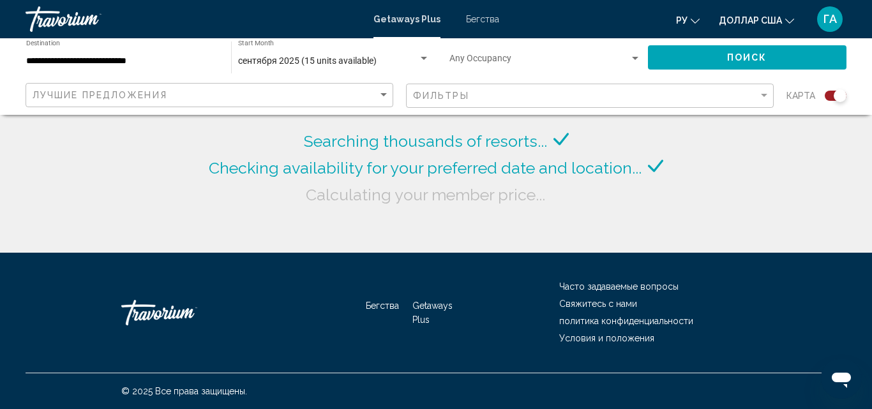
click at [161, 64] on input "**********" at bounding box center [122, 61] width 192 height 10
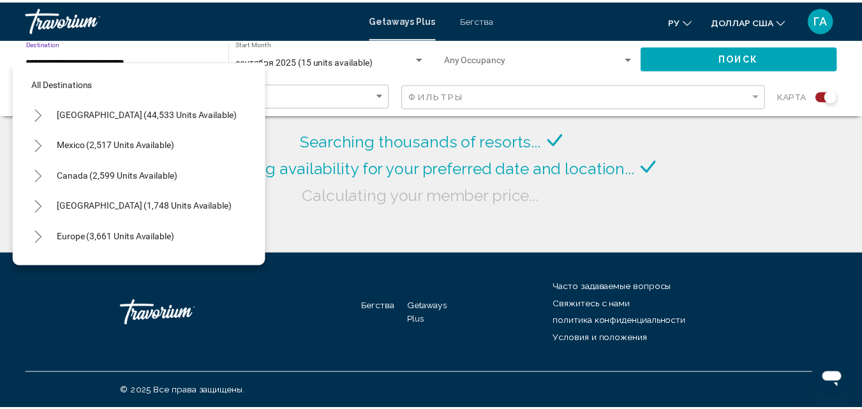
scroll to position [357, 0]
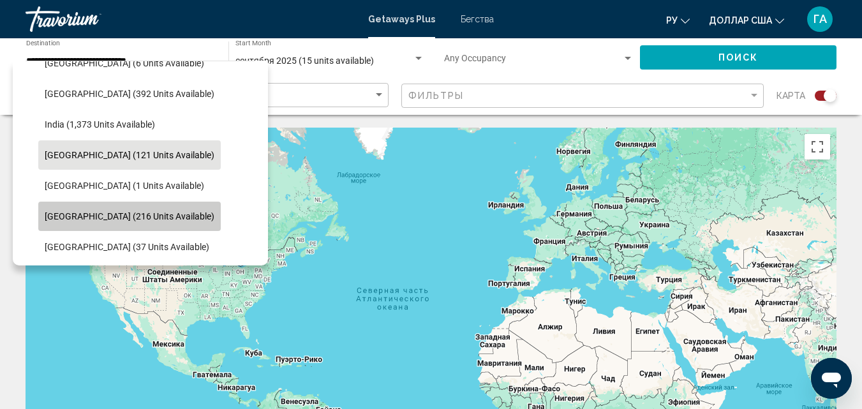
click at [146, 214] on span "[GEOGRAPHIC_DATA] (216 units available)" at bounding box center [130, 216] width 170 height 10
type input "**********"
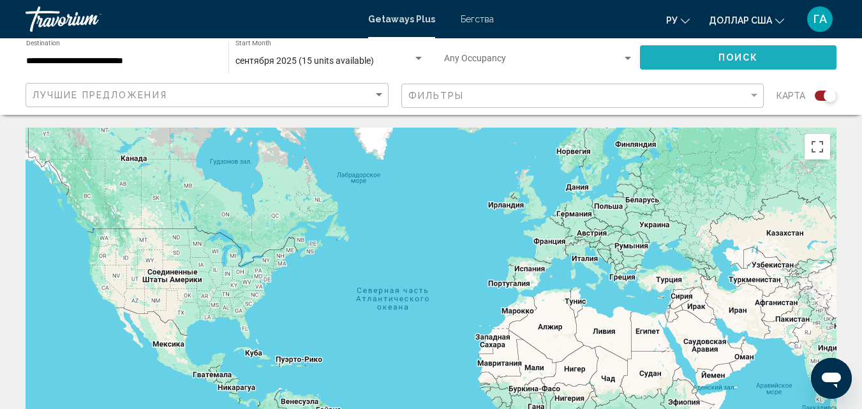
click at [705, 49] on button "Поиск" at bounding box center [738, 57] width 197 height 24
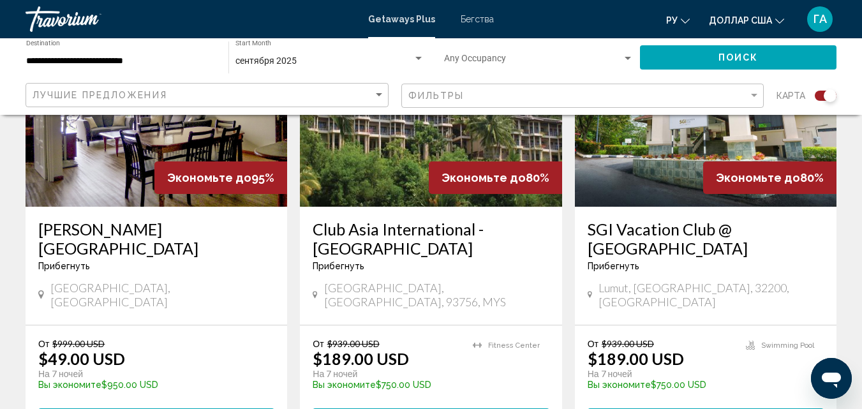
scroll to position [892, 0]
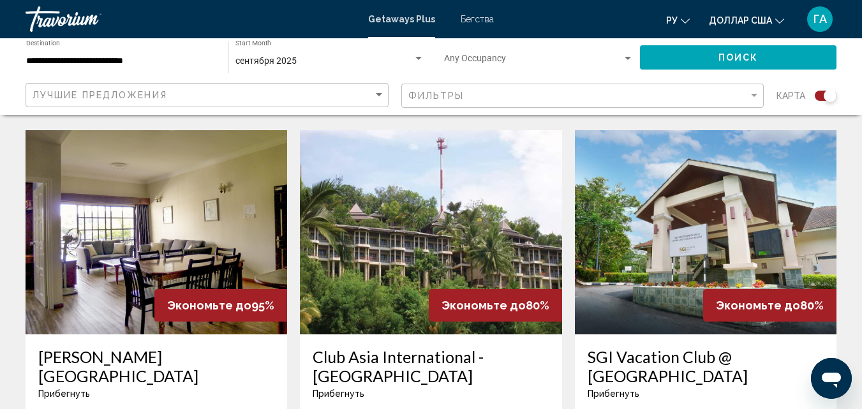
click at [451, 234] on img "Основное содержание" at bounding box center [431, 232] width 262 height 204
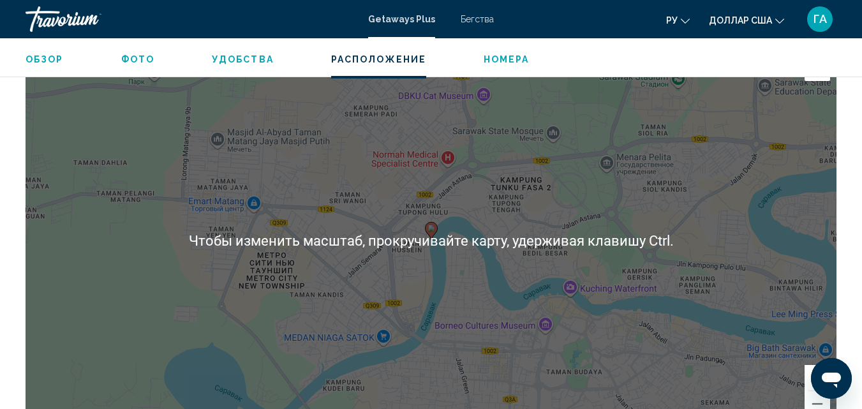
scroll to position [1670, 0]
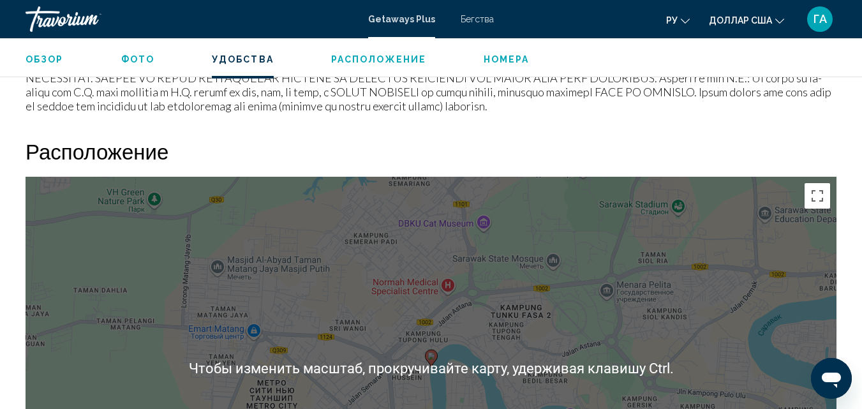
click at [365, 241] on div "Чтобы активировать перетаскивание с помощью клавиатуры, нажмите Alt + Ввод. Пос…" at bounding box center [431, 368] width 811 height 383
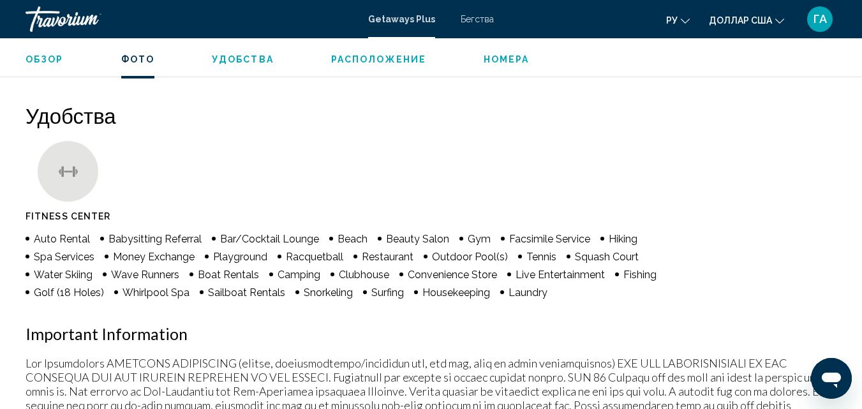
scroll to position [1096, 0]
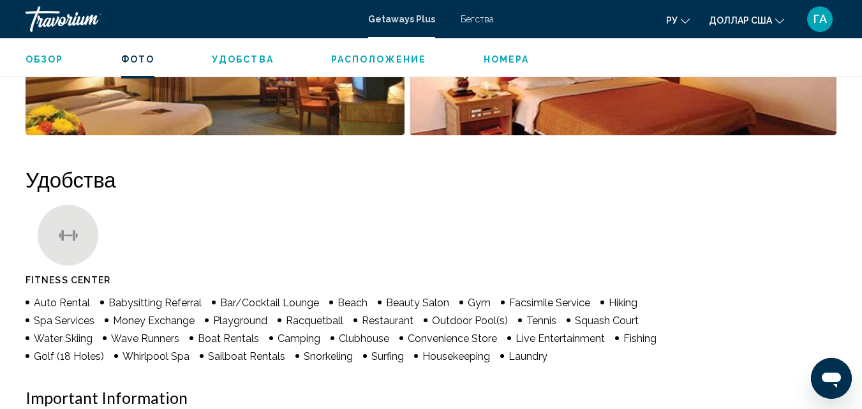
click at [494, 61] on span "Номера" at bounding box center [507, 59] width 46 height 10
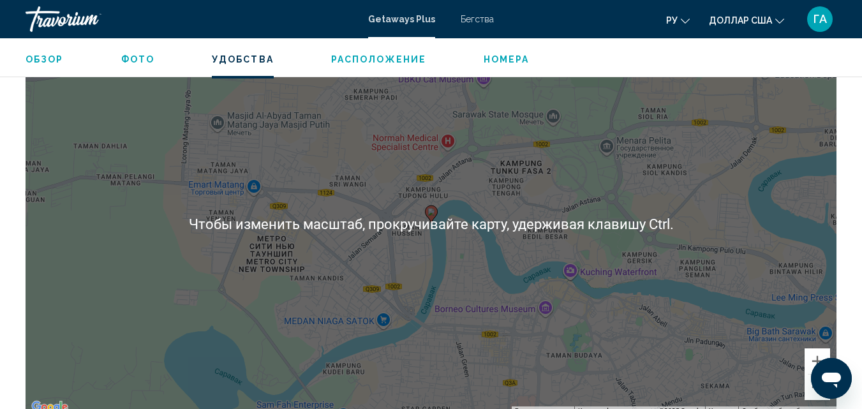
scroll to position [1559, 0]
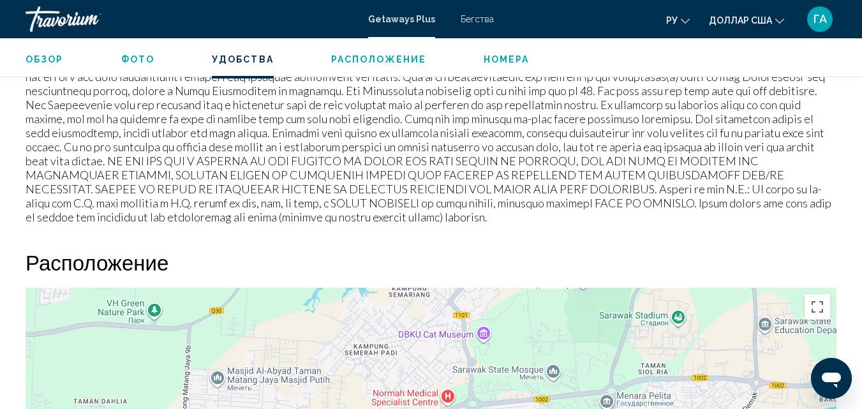
click at [134, 61] on span "Фото" at bounding box center [137, 59] width 33 height 10
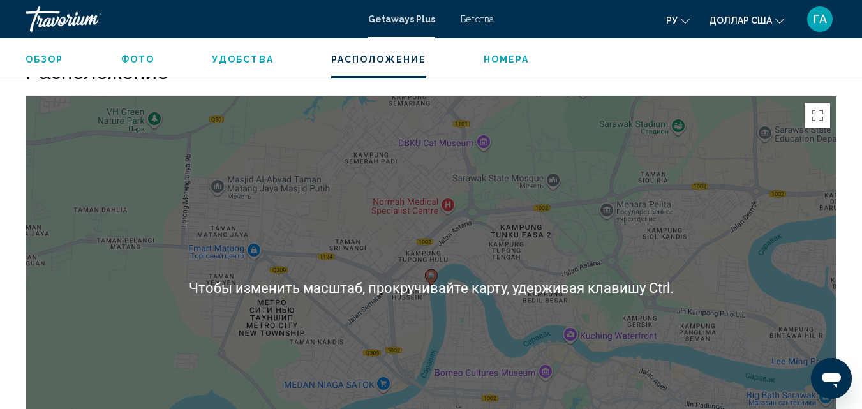
scroll to position [1686, 0]
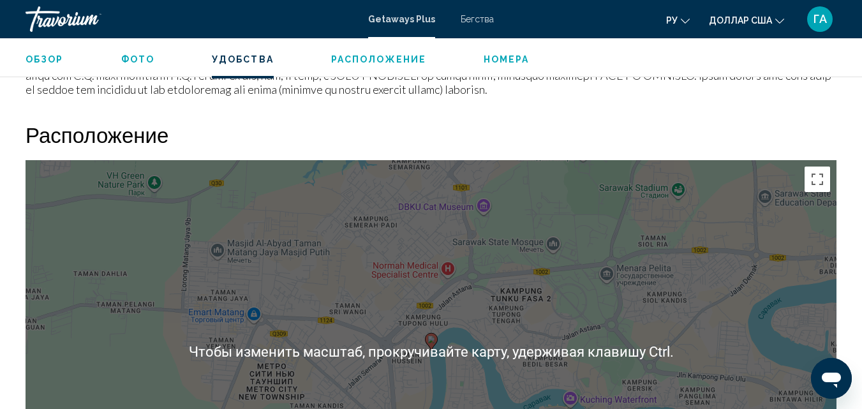
click at [564, 314] on div "Чтобы активировать перетаскивание с помощью клавиатуры, нажмите Alt + Ввод. Пос…" at bounding box center [431, 351] width 811 height 383
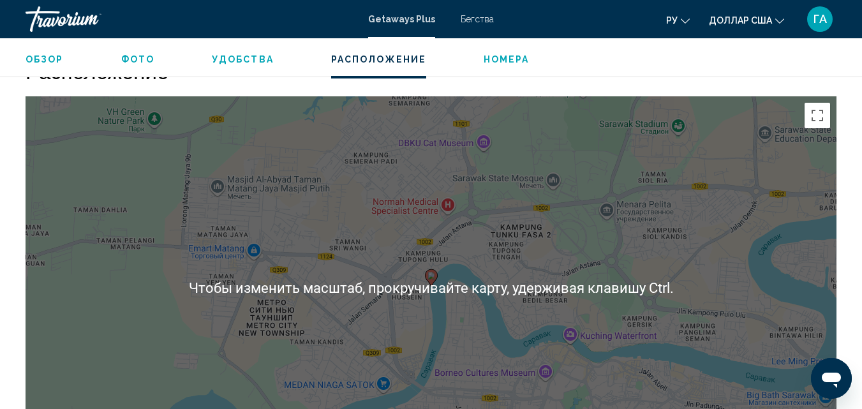
scroll to position [1814, 0]
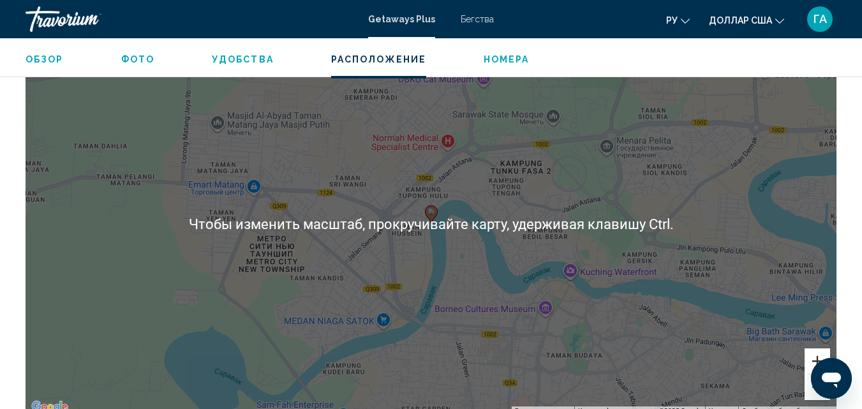
click at [816, 349] on button "Увеличить" at bounding box center [818, 362] width 26 height 26
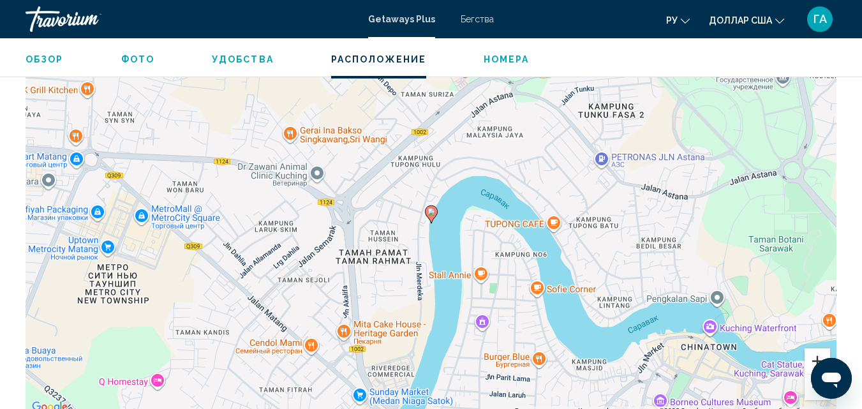
click at [816, 349] on button "Увеличить" at bounding box center [818, 362] width 26 height 26
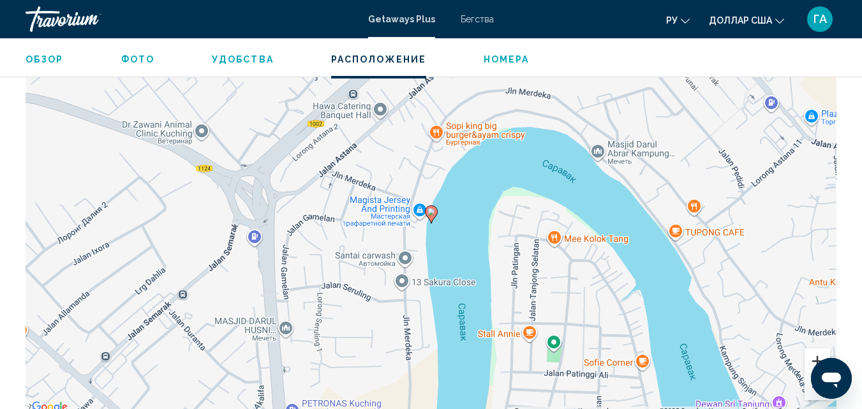
click at [816, 349] on button "Увеличить" at bounding box center [818, 362] width 26 height 26
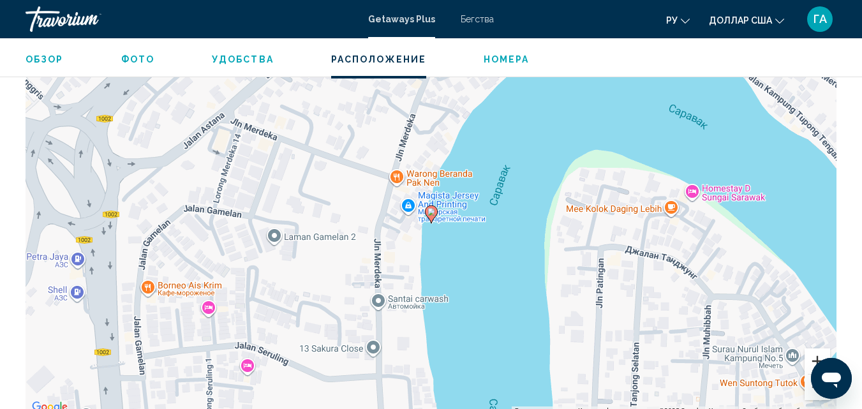
click at [816, 349] on button "Увеличить" at bounding box center [818, 362] width 26 height 26
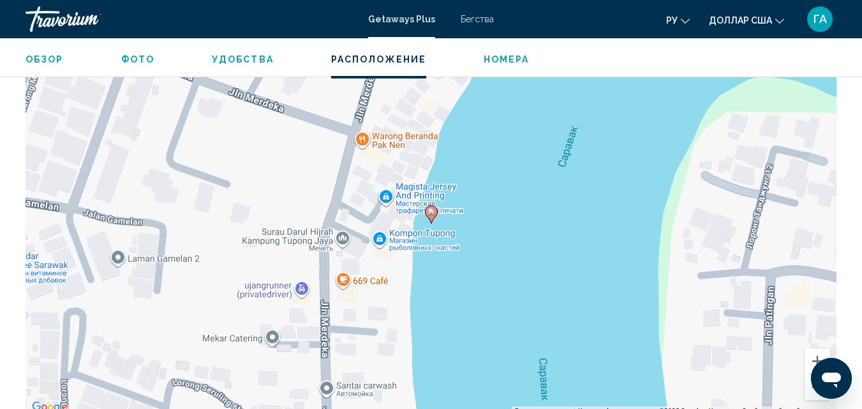
click at [34, 58] on span "Обзор" at bounding box center [45, 59] width 38 height 10
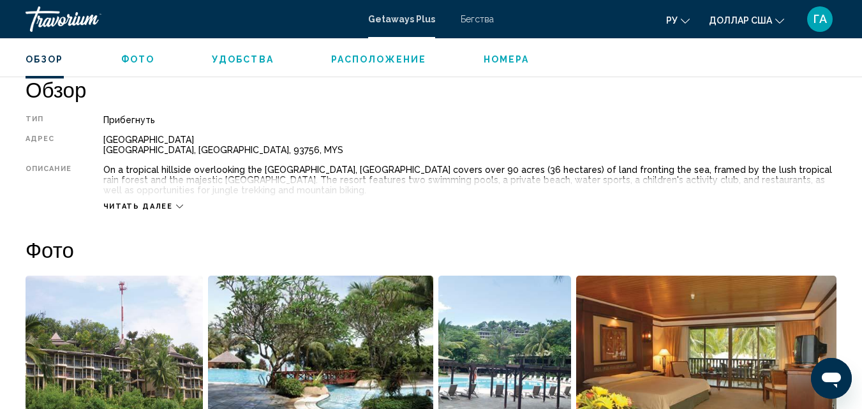
click at [232, 63] on span "Удобства" at bounding box center [243, 59] width 62 height 10
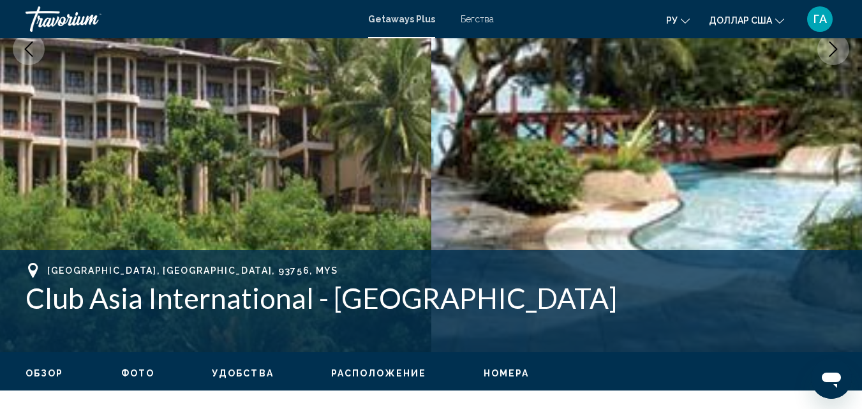
scroll to position [0, 0]
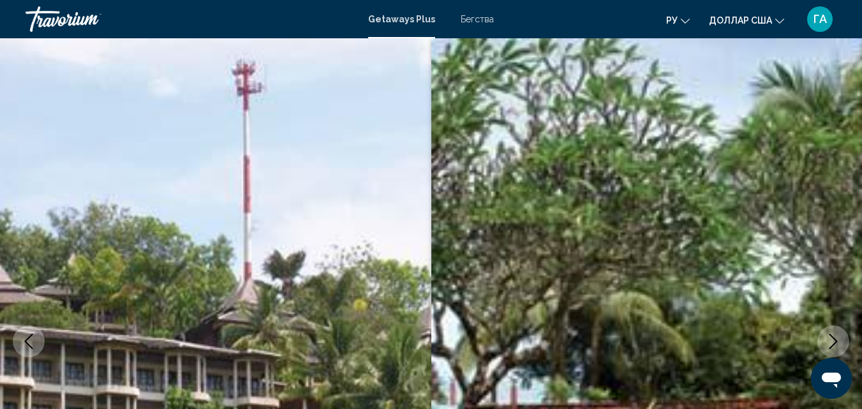
click at [467, 17] on font "Бегства" at bounding box center [477, 19] width 33 height 10
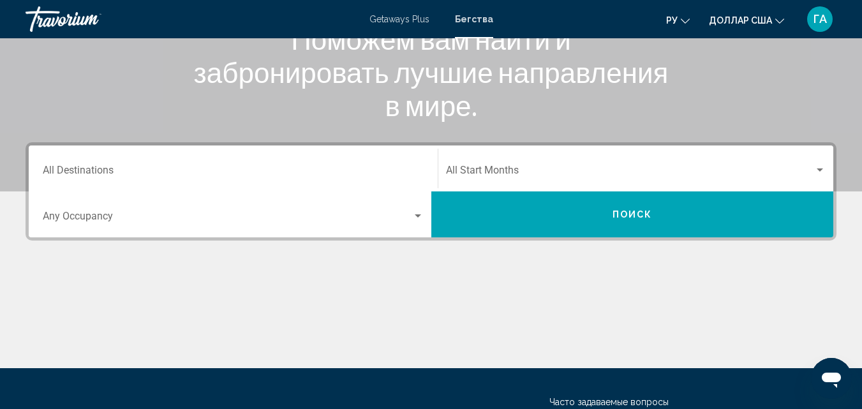
scroll to position [128, 0]
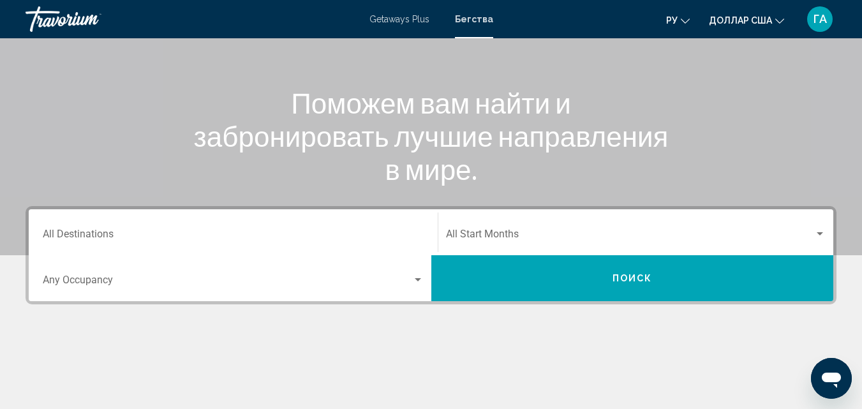
click at [398, 19] on font "Getaways Plus" at bounding box center [400, 19] width 60 height 10
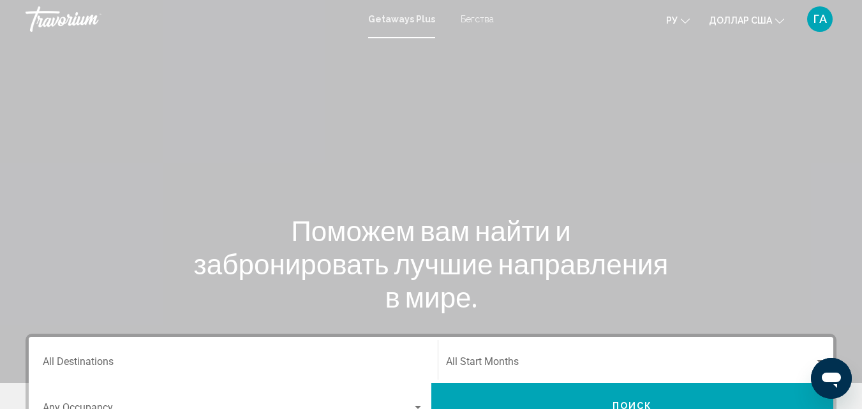
scroll to position [128, 0]
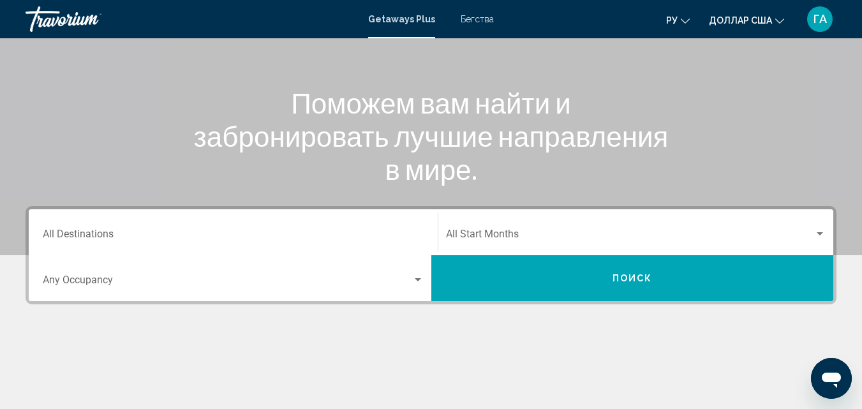
click at [149, 223] on div "Destination All Destinations" at bounding box center [233, 233] width 381 height 40
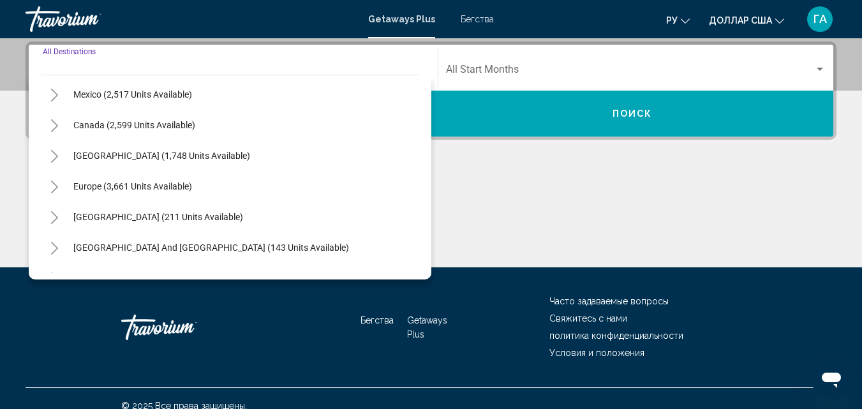
scroll to position [207, 0]
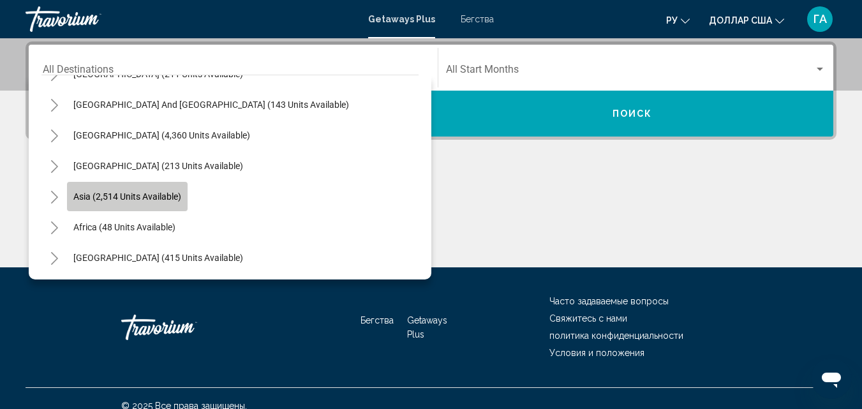
click at [135, 194] on span "Asia (2,514 units available)" at bounding box center [127, 197] width 108 height 10
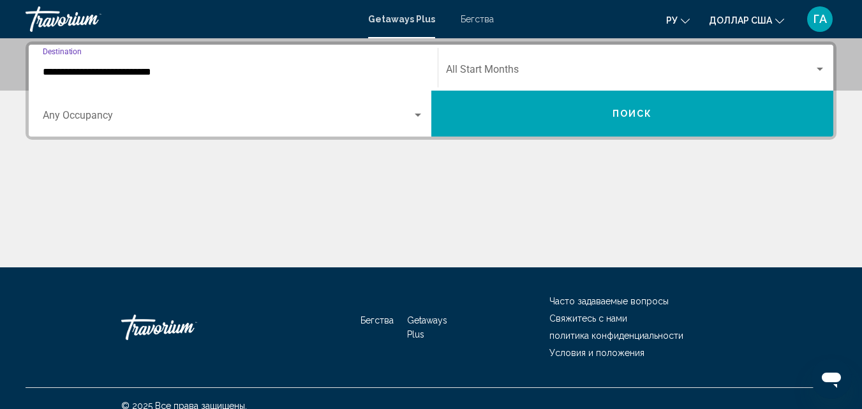
click at [105, 67] on input "**********" at bounding box center [233, 71] width 381 height 11
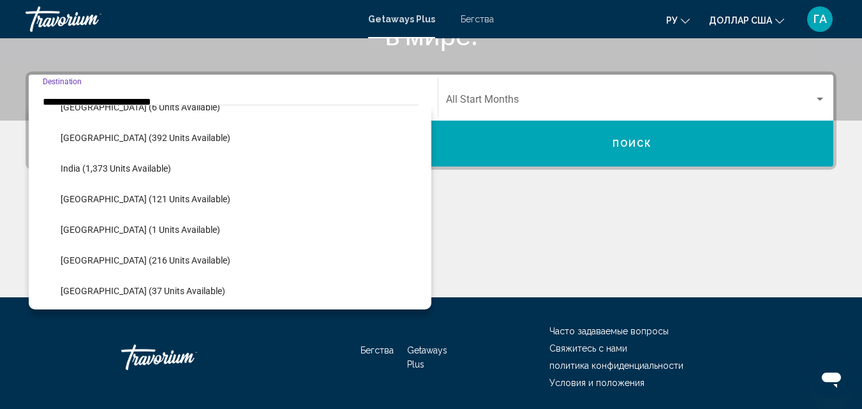
scroll to position [421, 0]
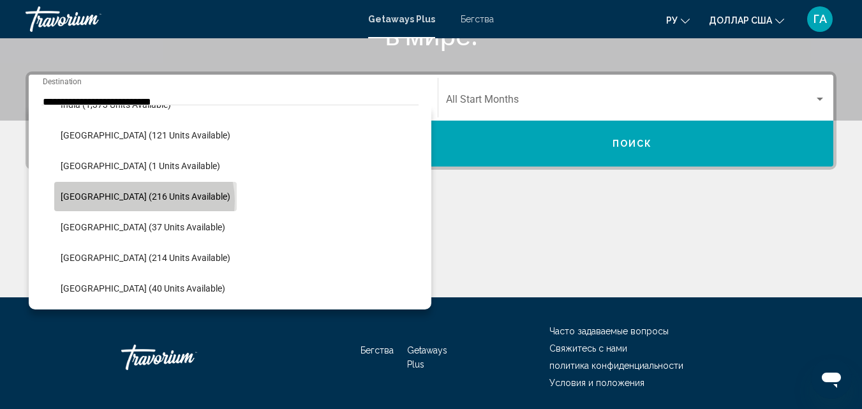
click at [144, 201] on span "[GEOGRAPHIC_DATA] (216 units available)" at bounding box center [146, 197] width 170 height 10
type input "**********"
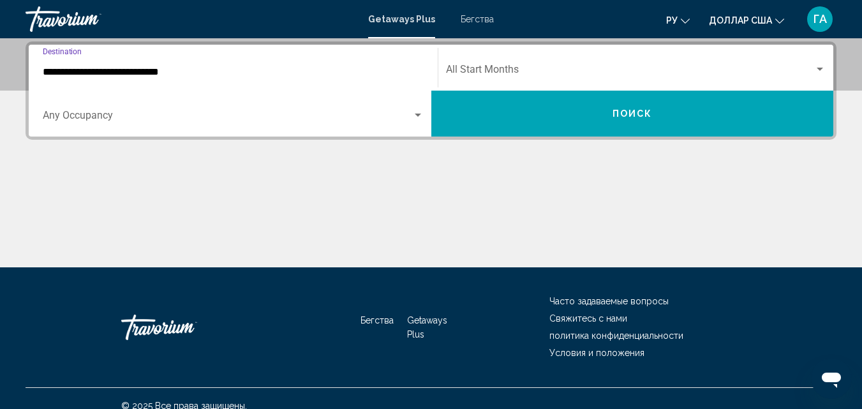
click at [544, 75] on span "Search widget" at bounding box center [630, 71] width 369 height 11
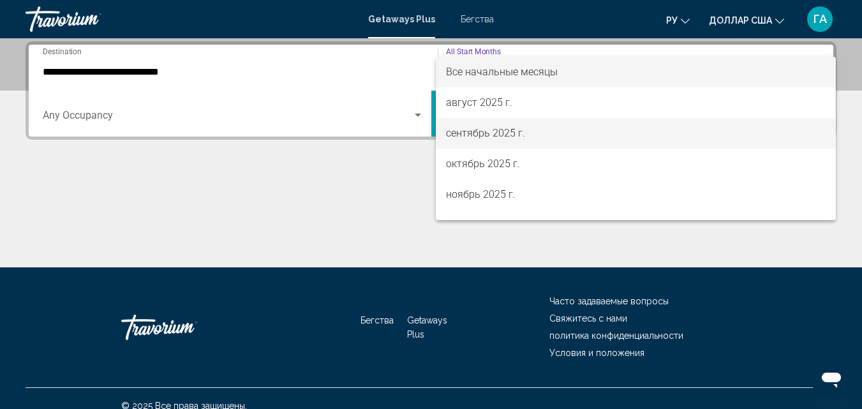
click at [522, 135] on font "сентябрь 2025 г." at bounding box center [485, 133] width 79 height 12
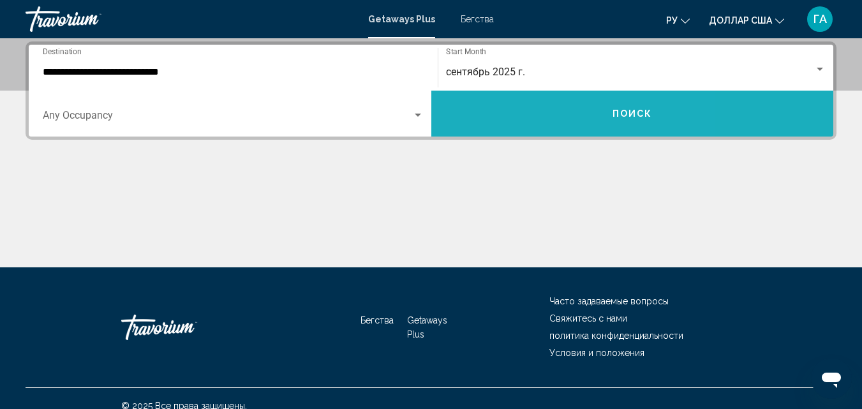
click at [532, 116] on button "Поиск" at bounding box center [633, 114] width 403 height 46
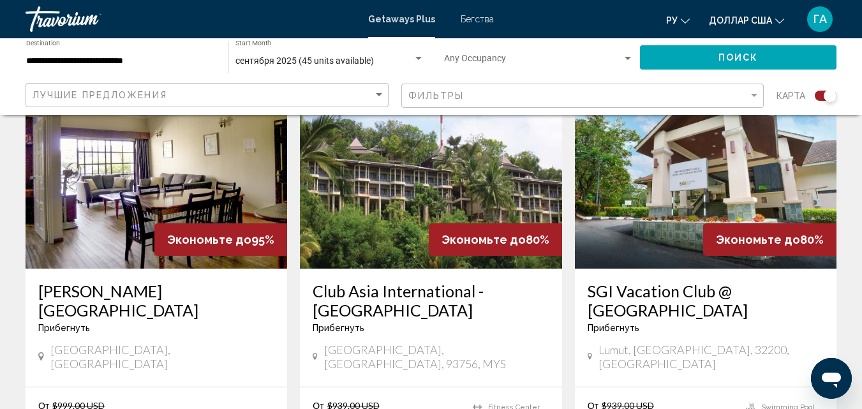
scroll to position [1085, 0]
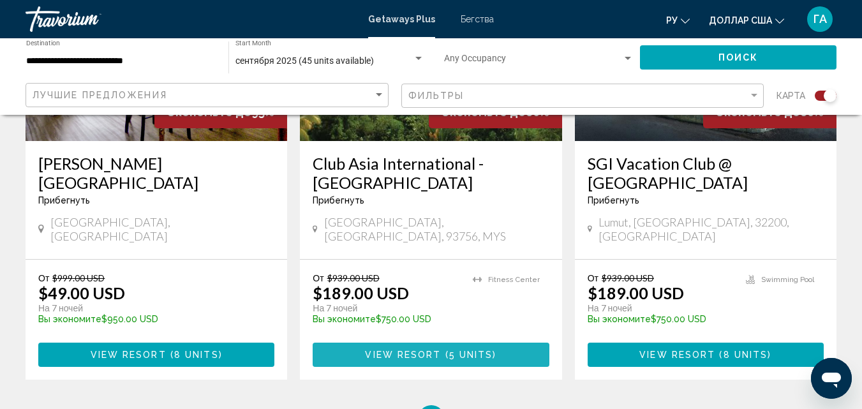
click at [419, 350] on span "View Resort" at bounding box center [403, 355] width 76 height 10
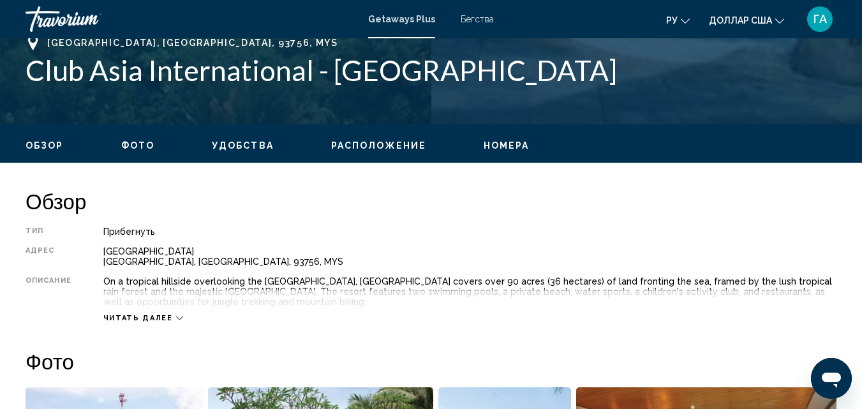
scroll to position [584, 0]
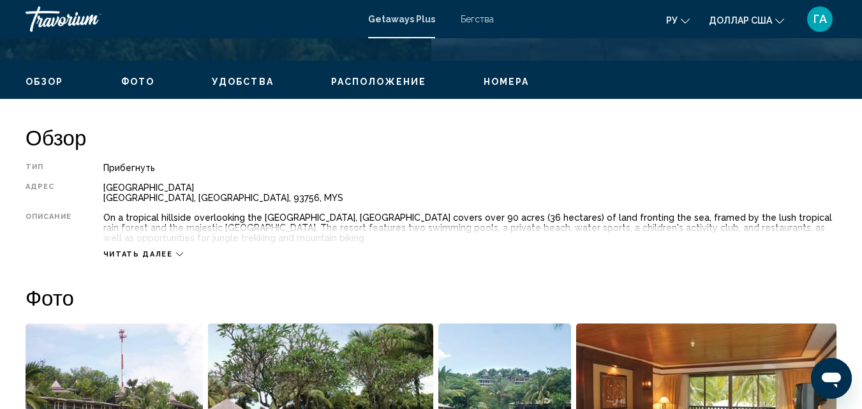
click at [176, 255] on icon "Основное содержание" at bounding box center [179, 254] width 7 height 7
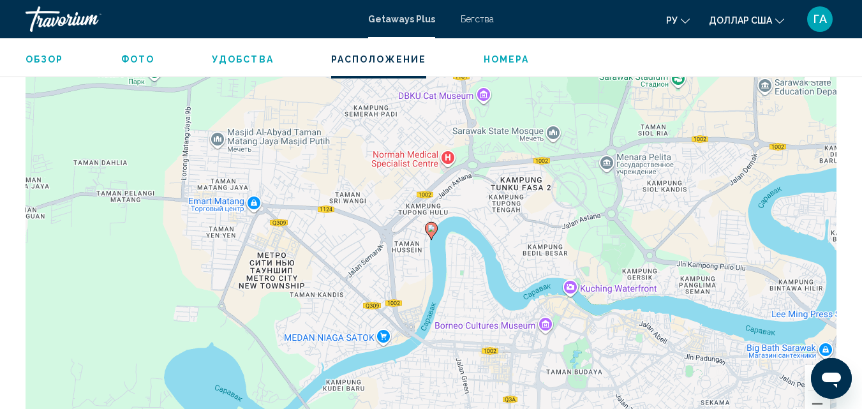
scroll to position [1861, 0]
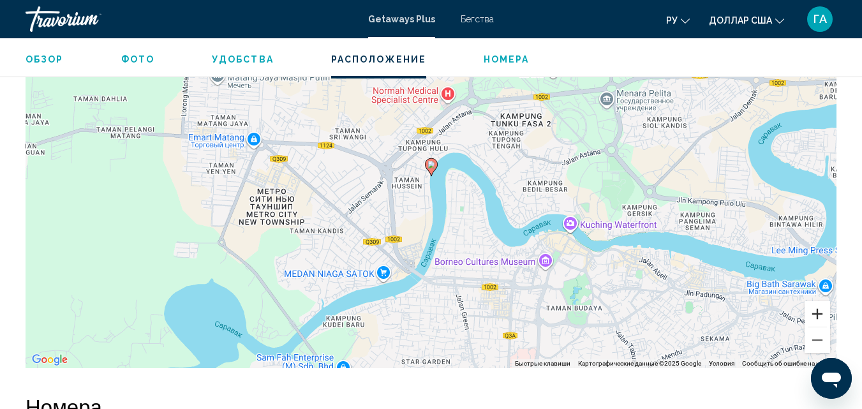
click at [814, 301] on button "Увеличить" at bounding box center [818, 314] width 26 height 26
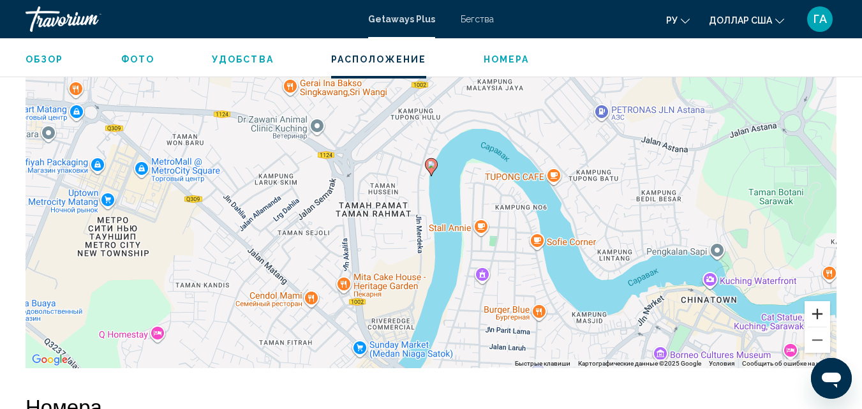
click at [811, 301] on button "Увеличить" at bounding box center [818, 314] width 26 height 26
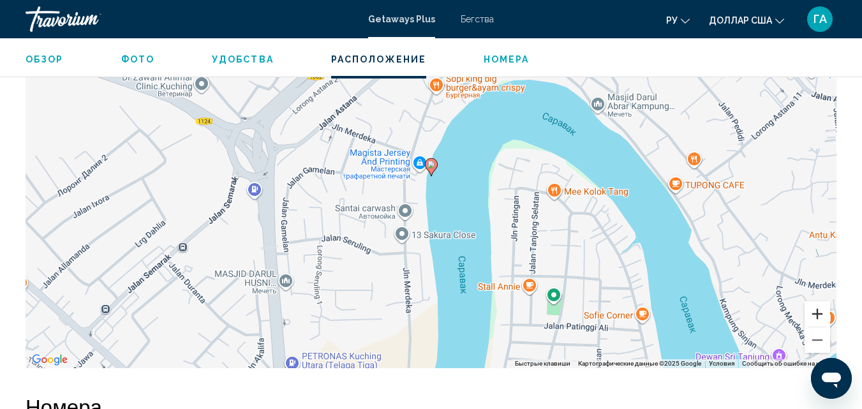
click at [809, 301] on button "Увеличить" at bounding box center [818, 314] width 26 height 26
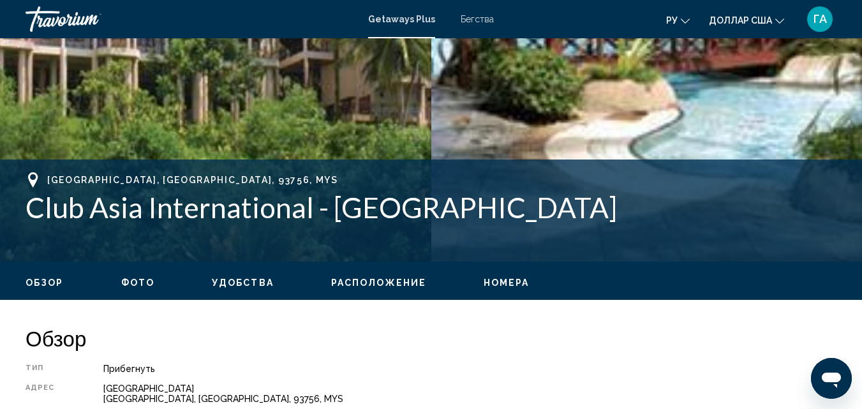
scroll to position [447, 0]
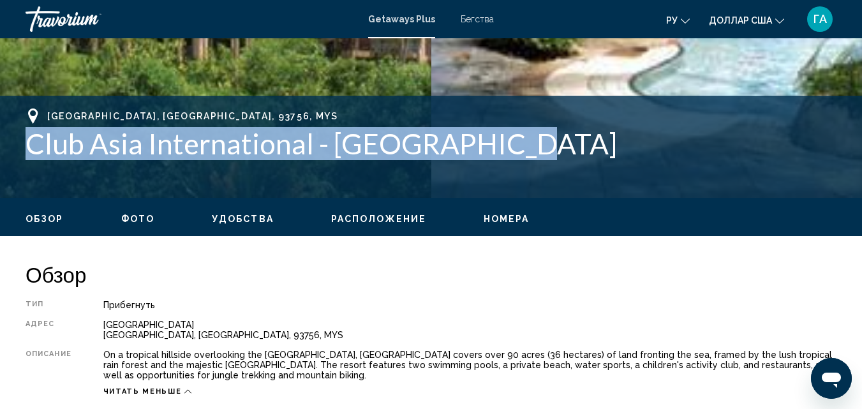
drag, startPoint x: 29, startPoint y: 146, endPoint x: 502, endPoint y: 147, distance: 473.6
click at [502, 147] on h1 "Club Asia International - [GEOGRAPHIC_DATA]" at bounding box center [431, 143] width 811 height 33
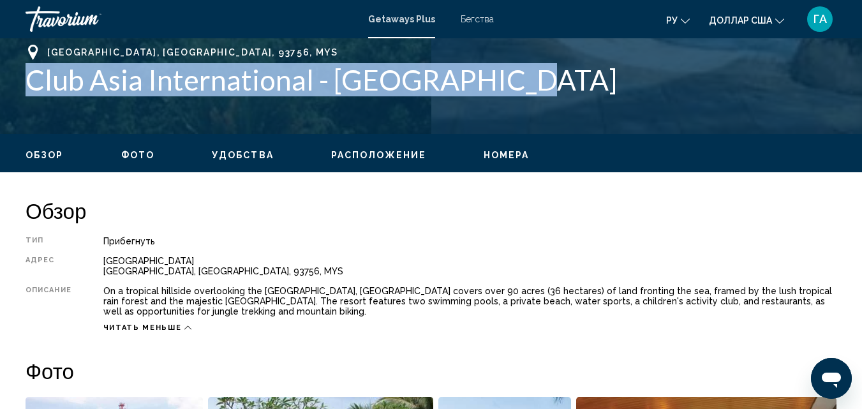
click at [248, 159] on span "Удобства" at bounding box center [243, 155] width 62 height 10
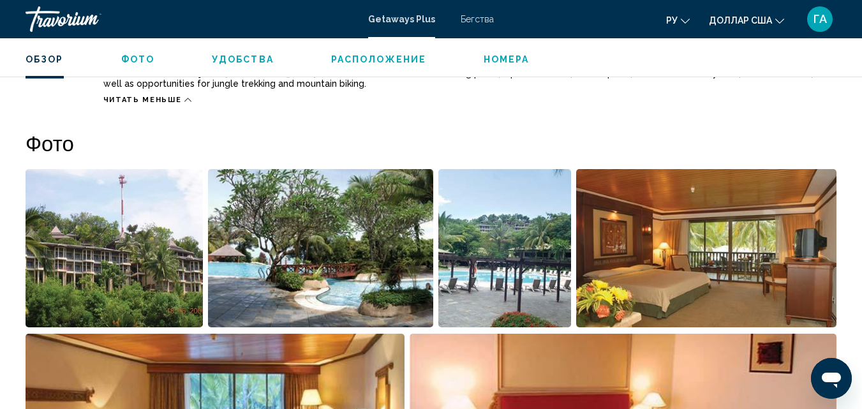
scroll to position [548, 0]
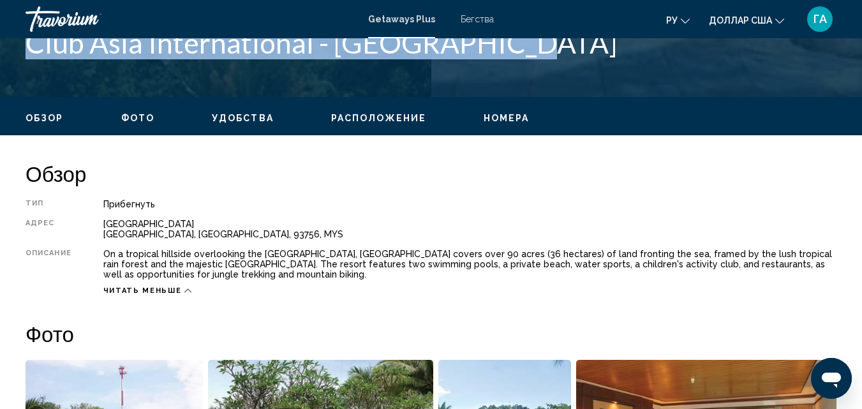
click at [184, 291] on icon "Основное содержание" at bounding box center [187, 290] width 7 height 7
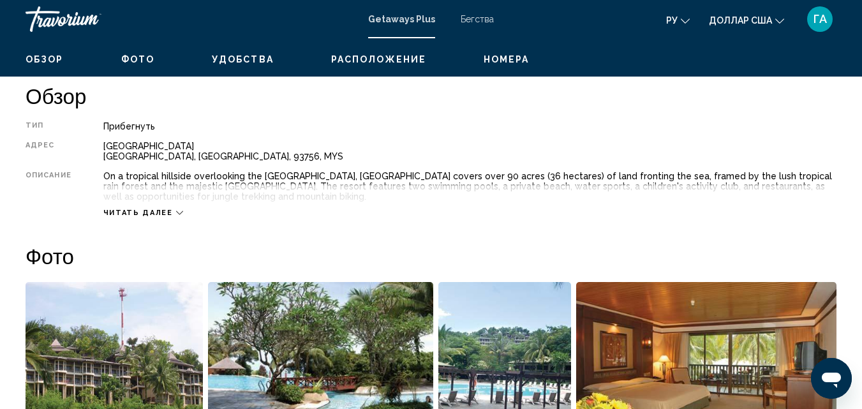
scroll to position [689, 0]
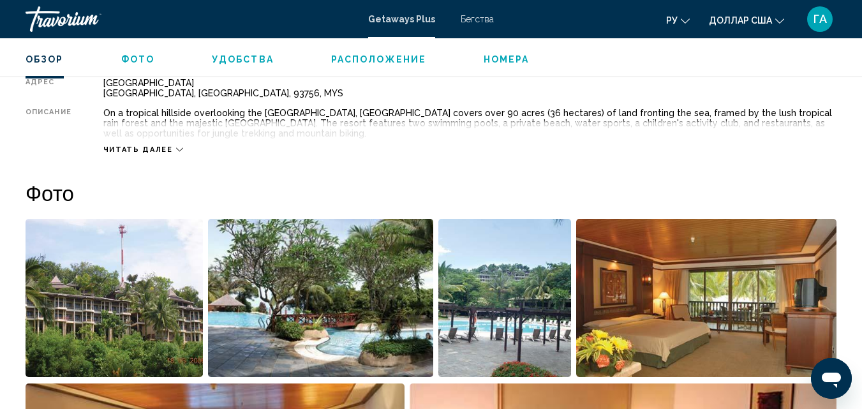
click at [176, 148] on icon "Основное содержание" at bounding box center [179, 149] width 7 height 7
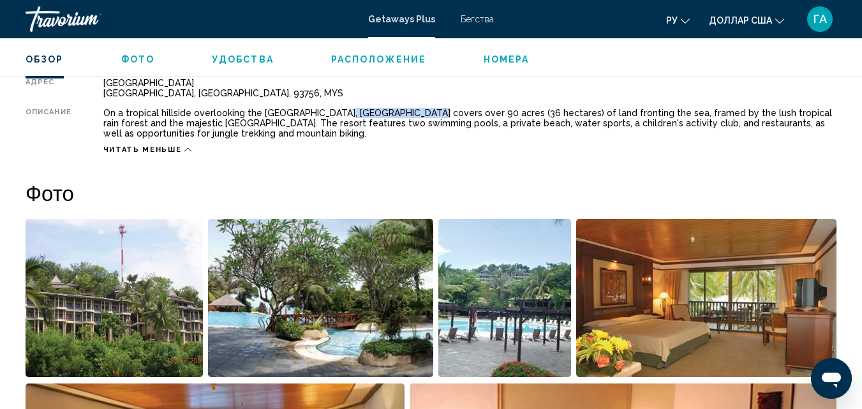
drag, startPoint x: 331, startPoint y: 114, endPoint x: 418, endPoint y: 112, distance: 86.8
click at [418, 112] on div "On a tropical hillside overlooking the [GEOGRAPHIC_DATA], [GEOGRAPHIC_DATA] cov…" at bounding box center [469, 123] width 733 height 31
copy div "[GEOGRAPHIC_DATA]"
